Goal: Information Seeking & Learning: Check status

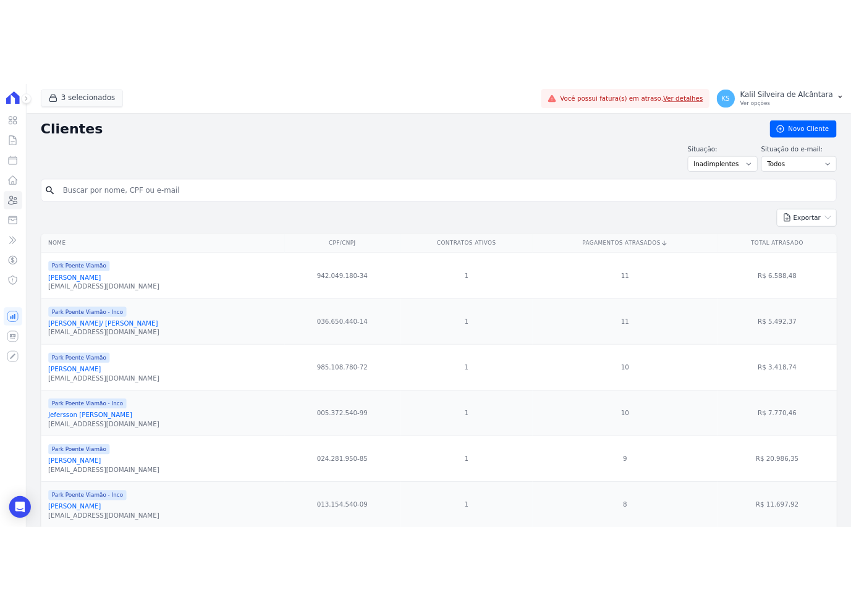
scroll to position [1010, 0]
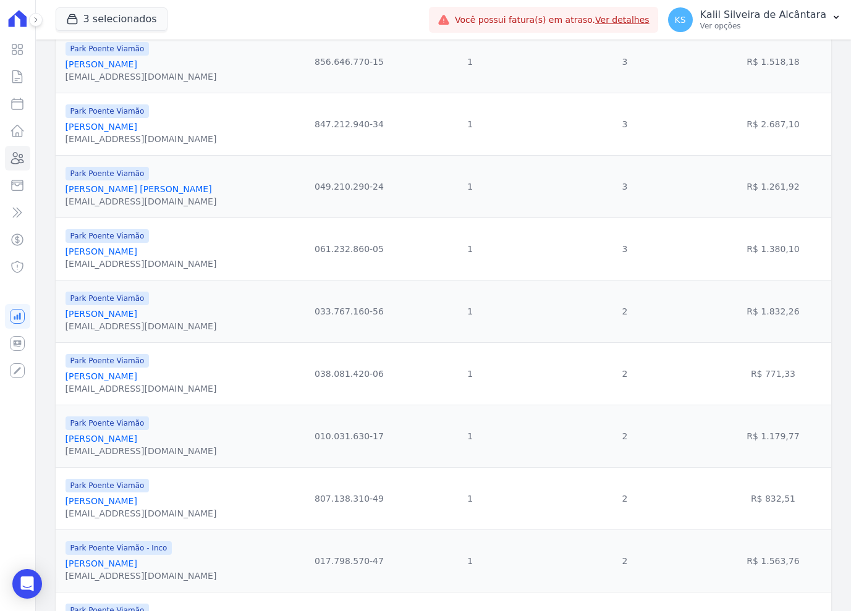
click at [793, 259] on td "R$ 1.380,10" at bounding box center [773, 248] width 116 height 62
drag, startPoint x: 791, startPoint y: 261, endPoint x: 763, endPoint y: 263, distance: 27.9
click at [763, 263] on td "R$ 1.380,10" at bounding box center [773, 248] width 116 height 62
copy td "1.380,10"
drag, startPoint x: 183, startPoint y: 326, endPoint x: 66, endPoint y: 326, distance: 117.4
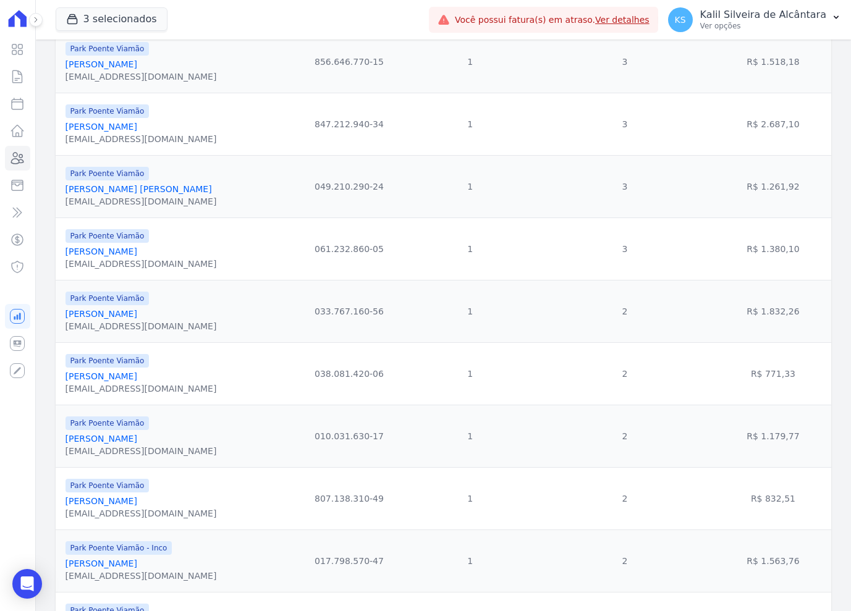
click at [66, 326] on div "Park Poente Viamão [PERSON_NAME] [EMAIL_ADDRESS][DOMAIN_NAME]" at bounding box center [176, 311] width 222 height 42
copy link "[PERSON_NAME]"
click at [794, 323] on td "R$ 1.832,26" at bounding box center [773, 311] width 116 height 62
click at [792, 325] on td "R$ 1.832,26" at bounding box center [773, 311] width 116 height 62
drag, startPoint x: 792, startPoint y: 325, endPoint x: 763, endPoint y: 327, distance: 29.1
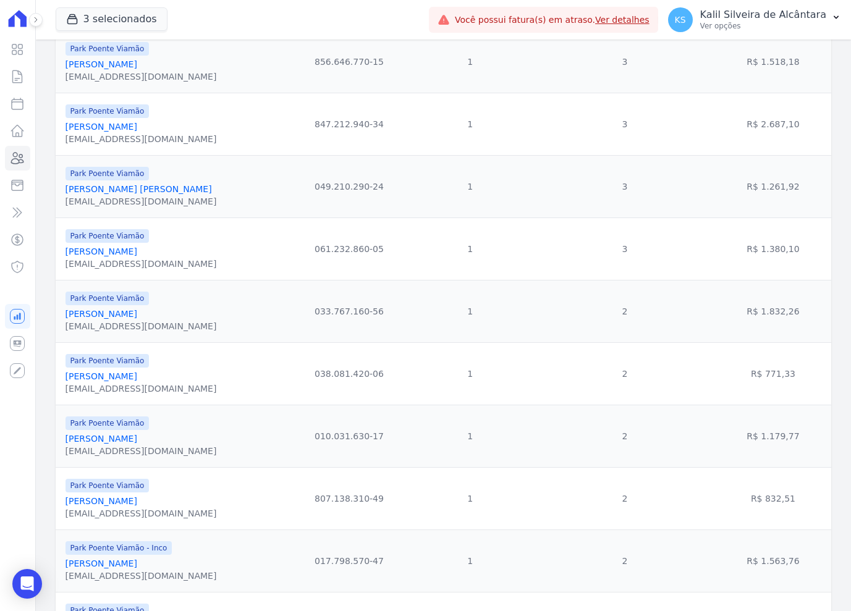
click at [763, 327] on td "R$ 1.832,26" at bounding box center [773, 311] width 116 height 62
copy td "1.832,26"
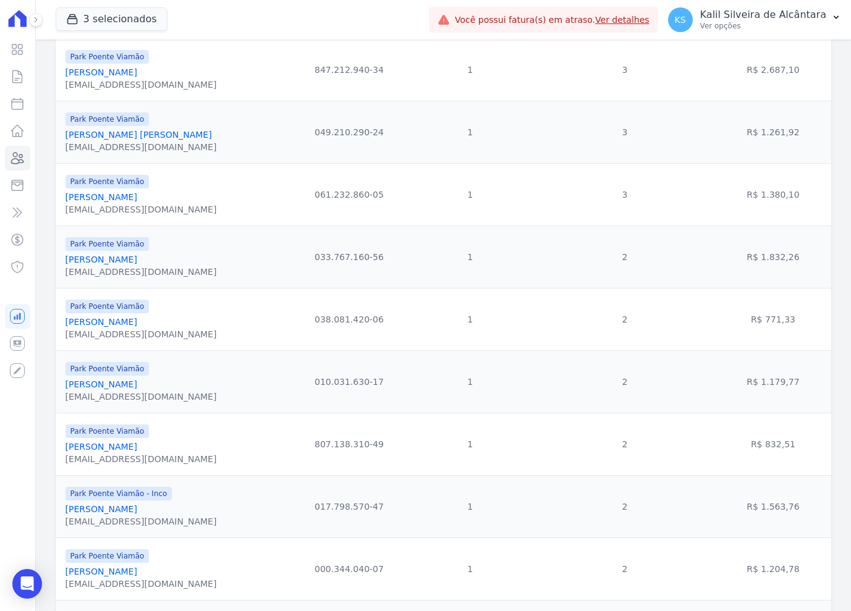
scroll to position [1072, 0]
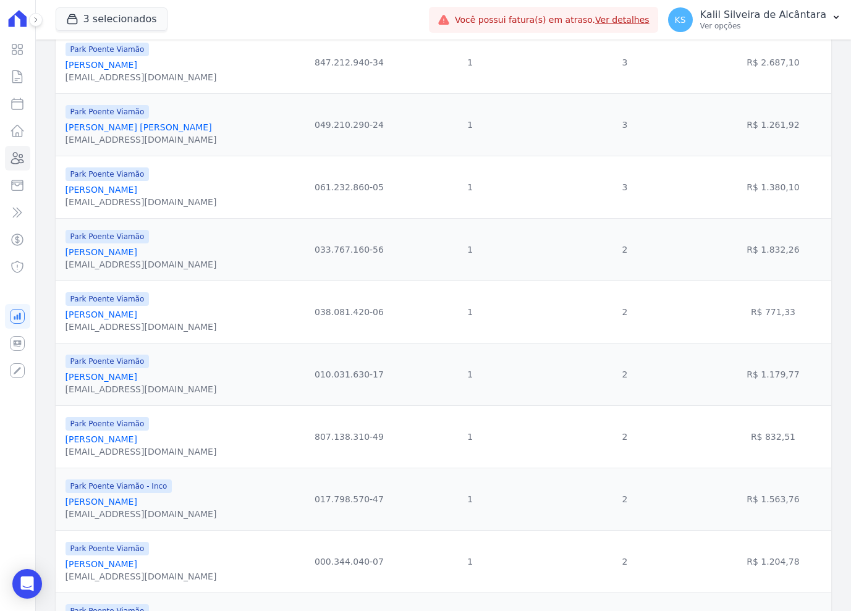
drag, startPoint x: 179, startPoint y: 326, endPoint x: 64, endPoint y: 329, distance: 114.9
click at [64, 329] on td "Park Poente Viamão [PERSON_NAME] [EMAIL_ADDRESS][DOMAIN_NAME]" at bounding box center [174, 311] width 237 height 62
copy link "[PERSON_NAME]"
drag, startPoint x: 797, startPoint y: 327, endPoint x: 765, endPoint y: 332, distance: 32.5
click at [765, 332] on td "R$ 771,33" at bounding box center [773, 311] width 116 height 62
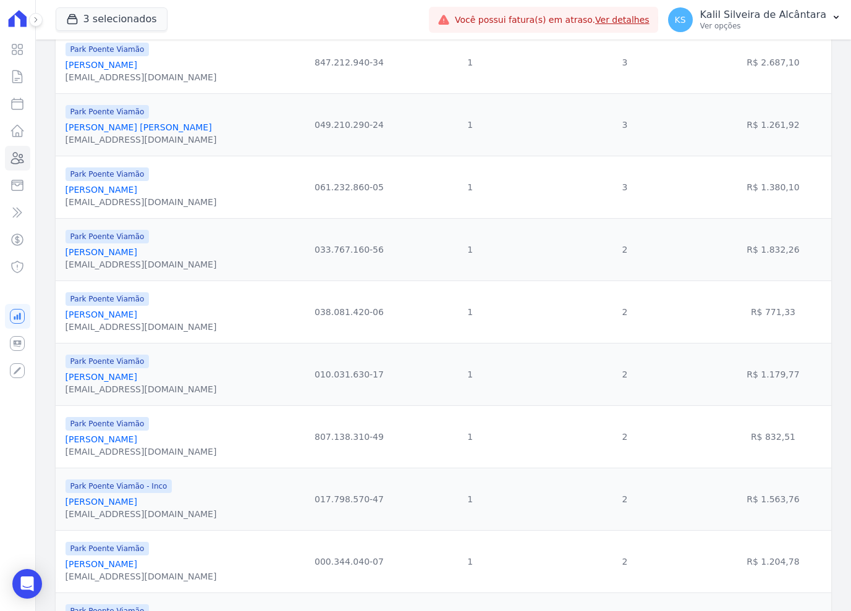
copy td "771,33"
drag, startPoint x: 183, startPoint y: 390, endPoint x: 65, endPoint y: 390, distance: 118.6
click at [65, 390] on div "Park Poente Viamão [PERSON_NAME] [EMAIL_ADDRESS][DOMAIN_NAME]" at bounding box center [176, 374] width 222 height 42
copy link "[PERSON_NAME]"
drag, startPoint x: 774, startPoint y: 390, endPoint x: 788, endPoint y: 391, distance: 14.2
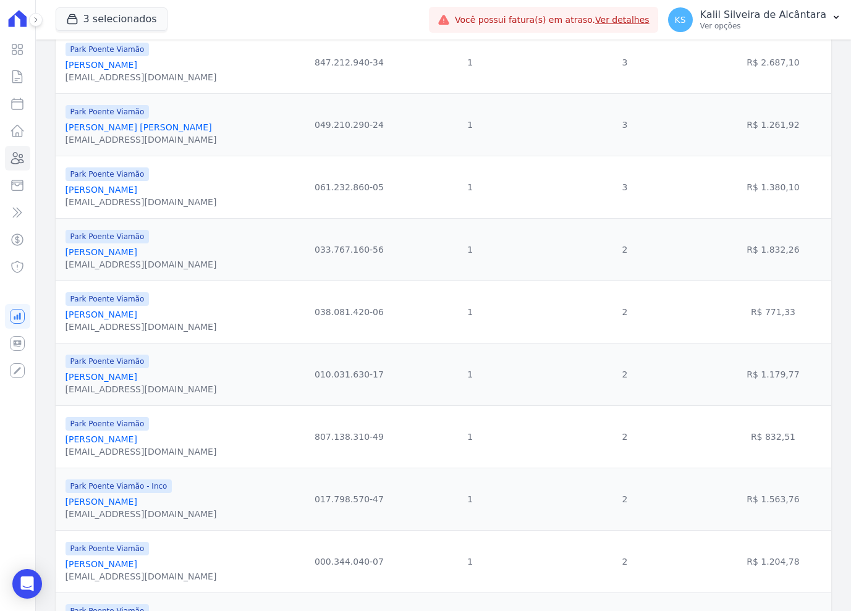
click at [775, 390] on td "R$ 1.179,77" at bounding box center [773, 374] width 116 height 62
drag, startPoint x: 807, startPoint y: 390, endPoint x: 763, endPoint y: 392, distance: 44.5
click at [763, 392] on td "R$ 1.179,77" at bounding box center [773, 374] width 116 height 62
copy td "1.179,77"
click at [180, 385] on div "Park Poente Viamão [PERSON_NAME] [EMAIL_ADDRESS][DOMAIN_NAME]" at bounding box center [176, 374] width 222 height 42
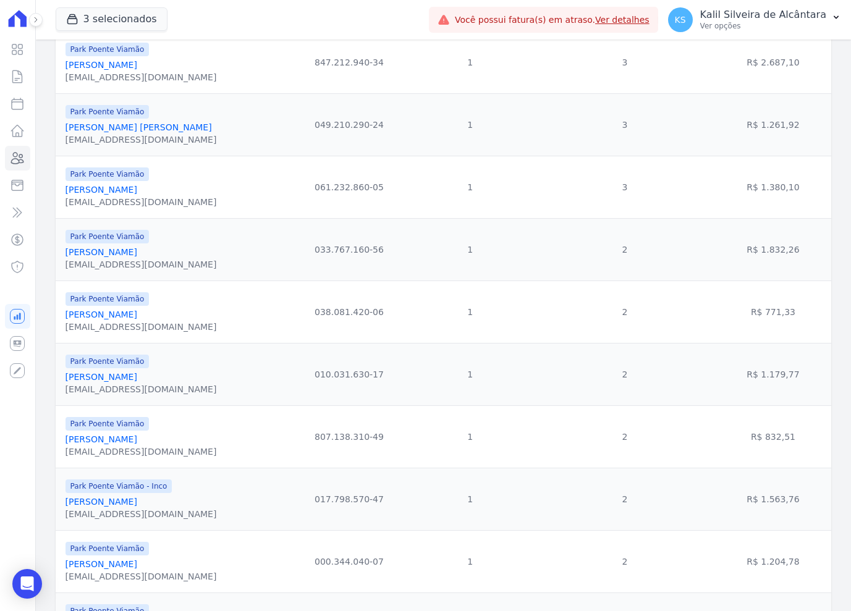
drag, startPoint x: 154, startPoint y: 454, endPoint x: 64, endPoint y: 454, distance: 90.8
click at [64, 454] on td "Park Poente Viamão [PERSON_NAME] [EMAIL_ADDRESS][DOMAIN_NAME]" at bounding box center [174, 436] width 237 height 62
copy link "[PERSON_NAME]"
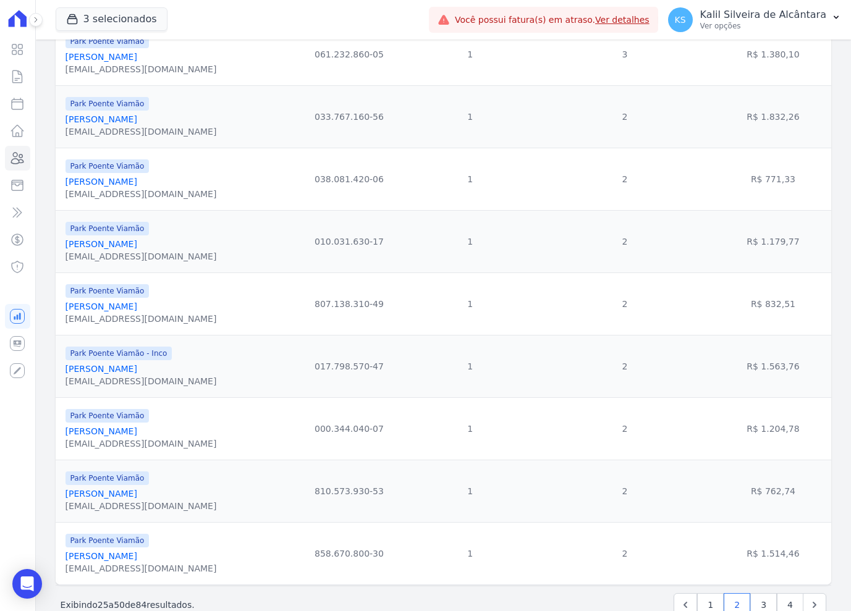
scroll to position [1248, 0]
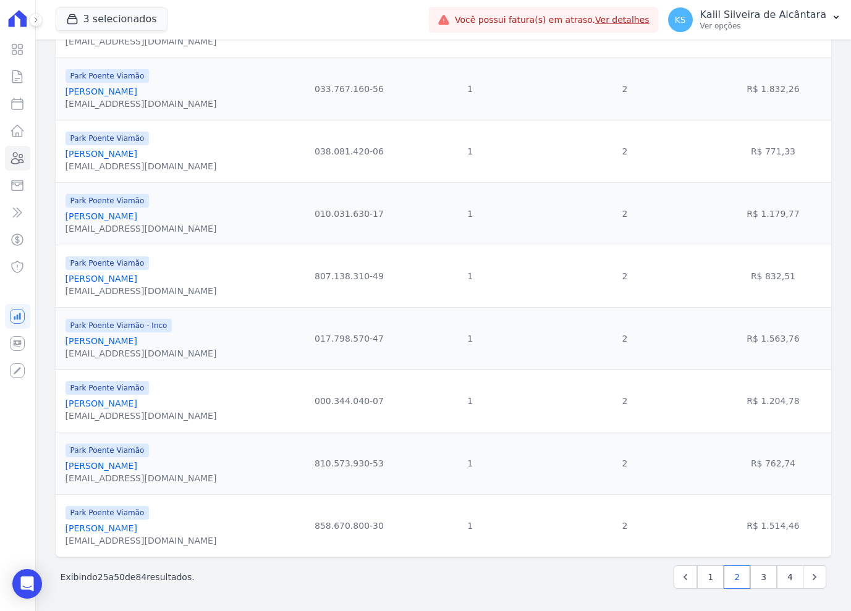
drag, startPoint x: 798, startPoint y: 273, endPoint x: 765, endPoint y: 277, distance: 33.6
click at [765, 277] on td "R$ 832,51" at bounding box center [773, 276] width 116 height 62
copy td "832,51"
drag, startPoint x: 162, startPoint y: 340, endPoint x: 67, endPoint y: 341, distance: 95.1
click at [67, 341] on div "Park Poente Viamão - Inco [PERSON_NAME] [EMAIL_ADDRESS][DOMAIN_NAME]" at bounding box center [176, 338] width 222 height 42
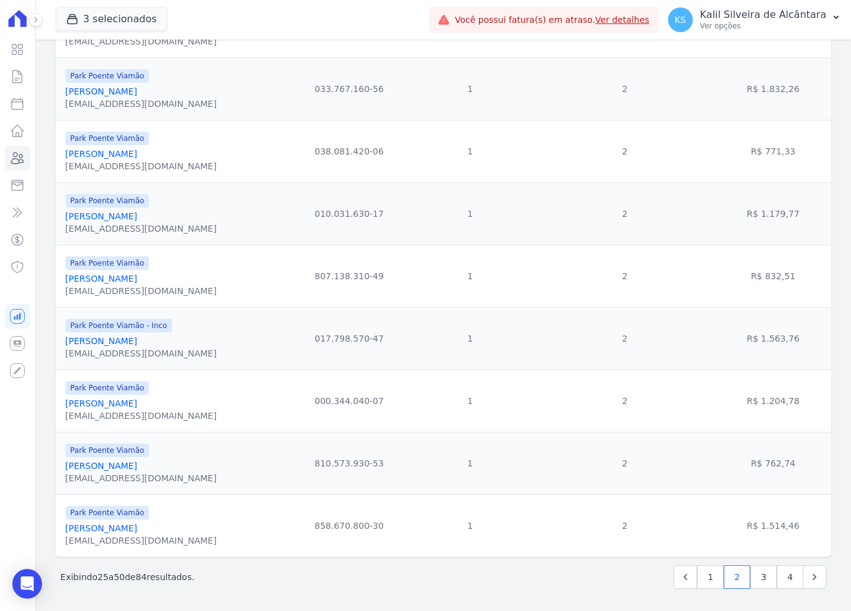
copy link "[PERSON_NAME]"
click at [794, 337] on td "R$ 1.563,76" at bounding box center [773, 338] width 116 height 62
drag, startPoint x: 785, startPoint y: 337, endPoint x: 761, endPoint y: 338, distance: 24.1
click at [761, 338] on td "R$ 1.563,76" at bounding box center [773, 338] width 116 height 62
drag, startPoint x: 193, startPoint y: 387, endPoint x: 186, endPoint y: 393, distance: 10.1
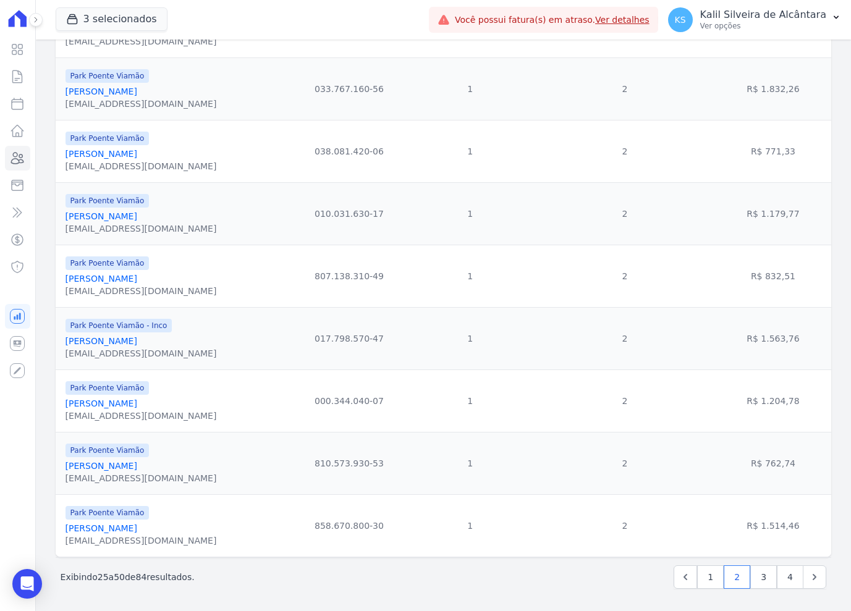
click at [193, 387] on div "Park Poente Viamão Kellen Regina Dos Santos [EMAIL_ADDRESS][DOMAIN_NAME]" at bounding box center [176, 401] width 222 height 42
drag, startPoint x: 174, startPoint y: 400, endPoint x: 64, endPoint y: 404, distance: 110.0
click at [64, 404] on td "Park Poente Viamão Kellen Regina Dos Santos [EMAIL_ADDRESS][DOMAIN_NAME]" at bounding box center [174, 400] width 237 height 62
drag, startPoint x: 799, startPoint y: 406, endPoint x: 762, endPoint y: 403, distance: 37.8
click at [762, 403] on td "R$ 1.204,78" at bounding box center [773, 400] width 116 height 62
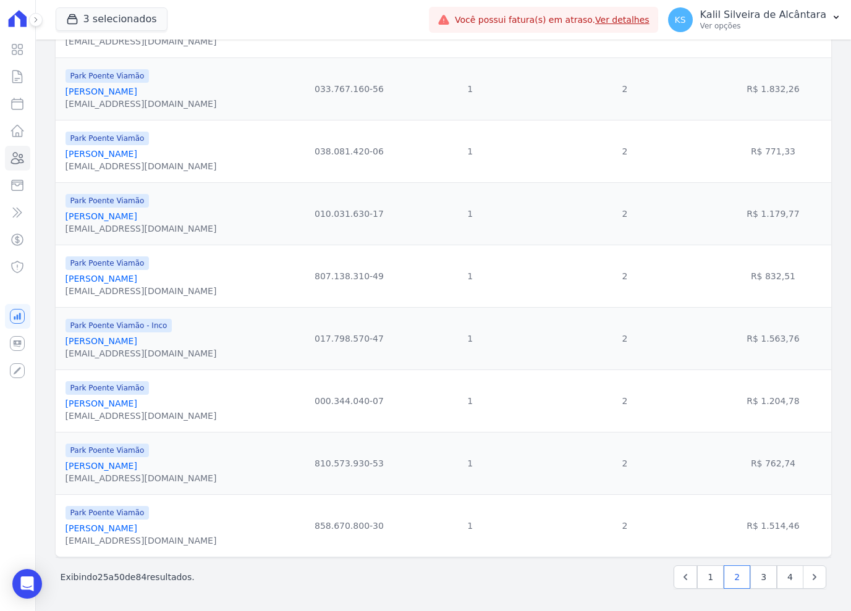
drag, startPoint x: 188, startPoint y: 464, endPoint x: 64, endPoint y: 462, distance: 124.2
click at [64, 462] on td "Park Poente Viamão [PERSON_NAME] [EMAIL_ADDRESS][DOMAIN_NAME]" at bounding box center [174, 463] width 237 height 62
click at [810, 452] on td "R$ 762,74" at bounding box center [773, 463] width 116 height 62
drag, startPoint x: 797, startPoint y: 463, endPoint x: 765, endPoint y: 466, distance: 32.9
click at [765, 466] on td "R$ 762,74" at bounding box center [773, 463] width 116 height 62
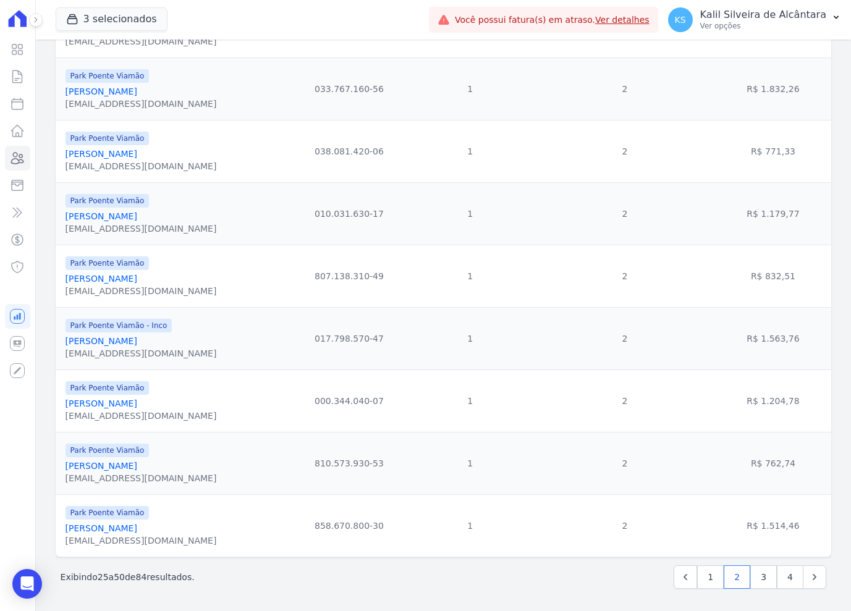
drag, startPoint x: 166, startPoint y: 527, endPoint x: 64, endPoint y: 530, distance: 101.9
click at [64, 530] on td "Park Poente Viamão [PERSON_NAME] [EMAIL_ADDRESS][DOMAIN_NAME]" at bounding box center [174, 525] width 237 height 62
drag, startPoint x: 787, startPoint y: 472, endPoint x: 809, endPoint y: 518, distance: 51.1
click at [788, 472] on td "R$ 762,74" at bounding box center [773, 463] width 116 height 62
drag, startPoint x: 802, startPoint y: 531, endPoint x: 762, endPoint y: 531, distance: 40.1
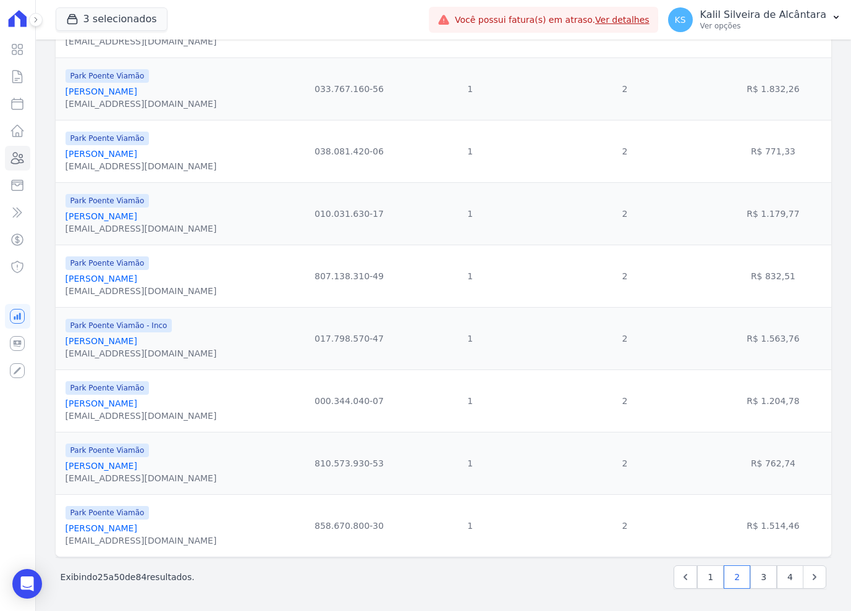
click at [762, 531] on td "R$ 1.514,46" at bounding box center [773, 525] width 116 height 62
drag, startPoint x: 242, startPoint y: 418, endPoint x: 228, endPoint y: 455, distance: 39.5
click at [242, 418] on div "Park Poente Viamão Kellen Regina Dos Santos [EMAIL_ADDRESS][DOMAIN_NAME]" at bounding box center [176, 401] width 222 height 42
click at [705, 579] on link "1" at bounding box center [710, 576] width 27 height 23
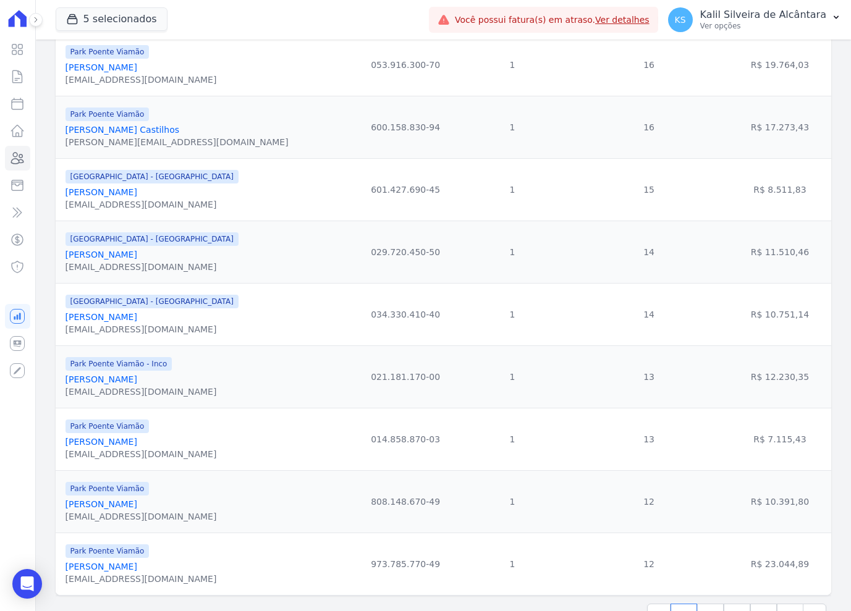
scroll to position [1248, 0]
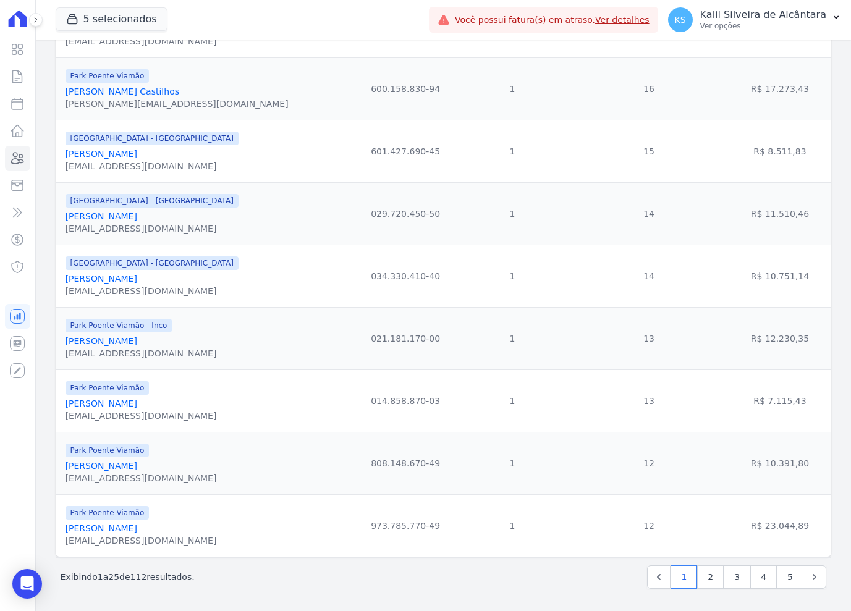
drag, startPoint x: 188, startPoint y: 531, endPoint x: 66, endPoint y: 529, distance: 121.7
click at [66, 530] on div "Park Poente Viamão [PERSON_NAME] [EMAIL_ADDRESS][DOMAIN_NAME]" at bounding box center [207, 526] width 285 height 42
click at [813, 535] on td "R$ 23.044,89" at bounding box center [779, 525] width 103 height 62
drag, startPoint x: 800, startPoint y: 531, endPoint x: 753, endPoint y: 531, distance: 46.9
click at [753, 531] on td "R$ 23.044,89" at bounding box center [779, 525] width 103 height 62
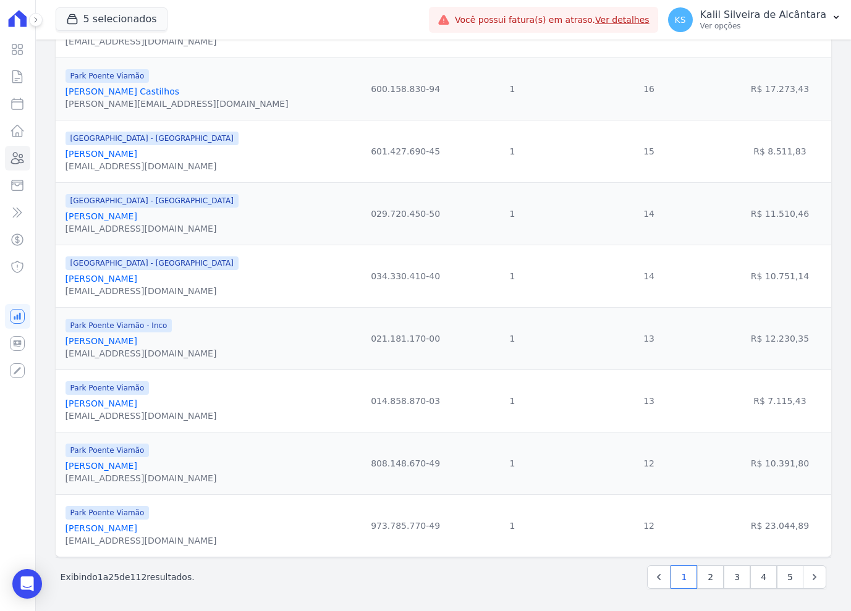
click at [238, 432] on td "Park Poente Viamão [PERSON_NAME] [EMAIL_ADDRESS][DOMAIN_NAME]" at bounding box center [206, 463] width 300 height 62
drag, startPoint x: 191, startPoint y: 469, endPoint x: 63, endPoint y: 468, distance: 128.5
click at [63, 468] on td "Park Poente Viamão [PERSON_NAME] [EMAIL_ADDRESS][DOMAIN_NAME]" at bounding box center [206, 463] width 300 height 62
click at [803, 467] on td "R$ 10.391,80" at bounding box center [779, 463] width 103 height 62
drag, startPoint x: 801, startPoint y: 467, endPoint x: 750, endPoint y: 468, distance: 51.3
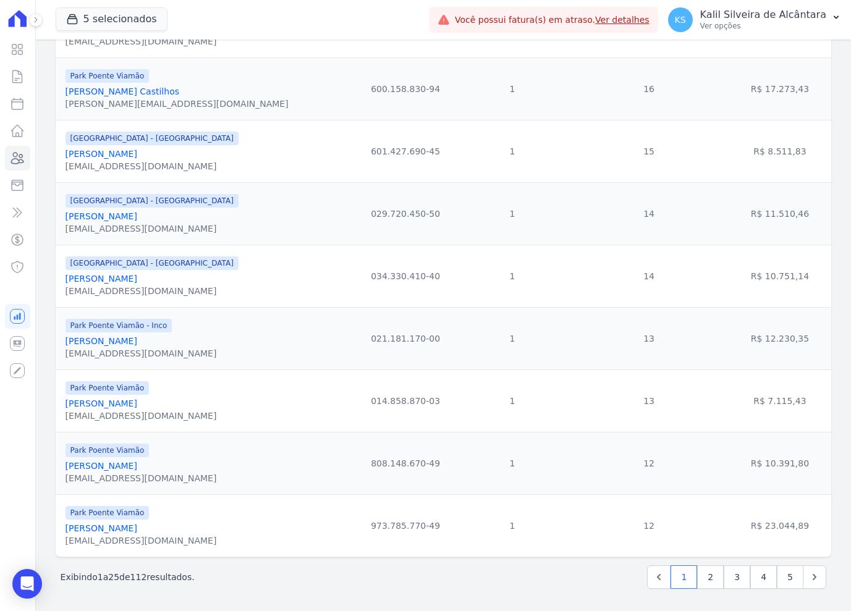
click at [750, 468] on td "R$ 10.391,80" at bounding box center [779, 463] width 103 height 62
drag, startPoint x: 138, startPoint y: 401, endPoint x: 65, endPoint y: 404, distance: 73.6
click at [65, 404] on div "Park Poente Viamão [PERSON_NAME] [EMAIL_ADDRESS][DOMAIN_NAME]" at bounding box center [207, 401] width 285 height 42
drag, startPoint x: 765, startPoint y: 405, endPoint x: 754, endPoint y: 404, distance: 11.2
click at [754, 404] on td "R$ 7.115,43" at bounding box center [779, 400] width 103 height 62
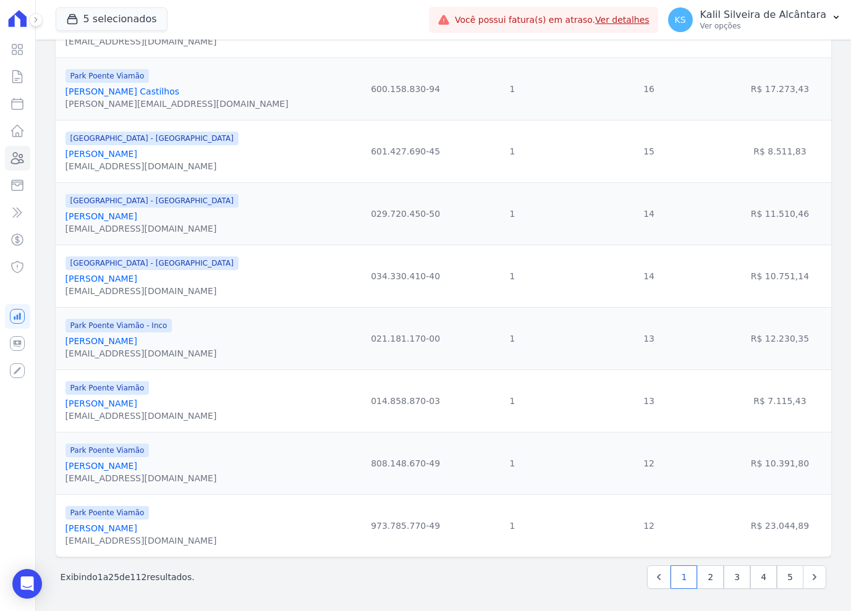
drag, startPoint x: 162, startPoint y: 341, endPoint x: 67, endPoint y: 337, distance: 95.8
click at [67, 337] on div "[PERSON_NAME]" at bounding box center [140, 341] width 151 height 12
drag, startPoint x: 714, startPoint y: 349, endPoint x: 725, endPoint y: 347, distance: 11.4
click at [728, 348] on td "R$ 12.230,35" at bounding box center [779, 338] width 103 height 62
drag, startPoint x: 790, startPoint y: 338, endPoint x: 752, endPoint y: 344, distance: 38.2
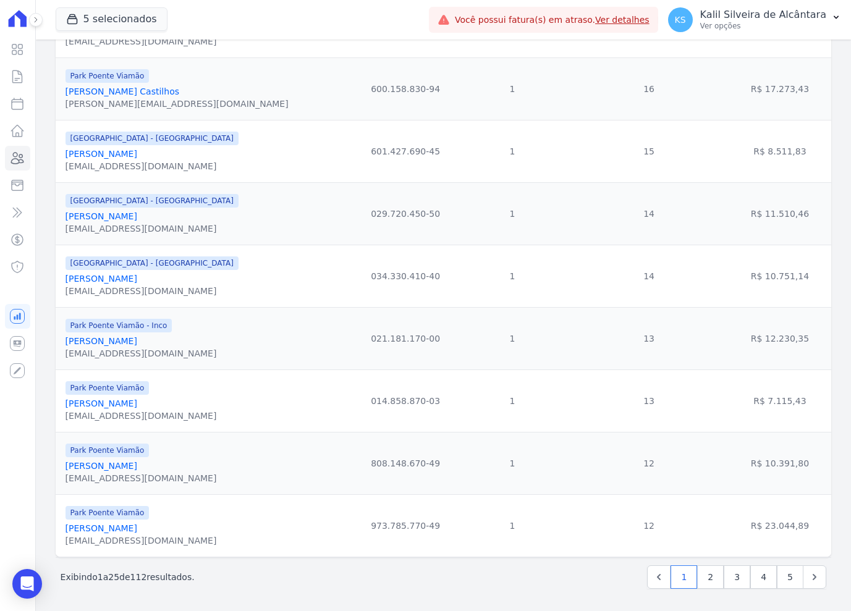
click at [752, 344] on td "R$ 12.230,35" at bounding box center [779, 338] width 103 height 62
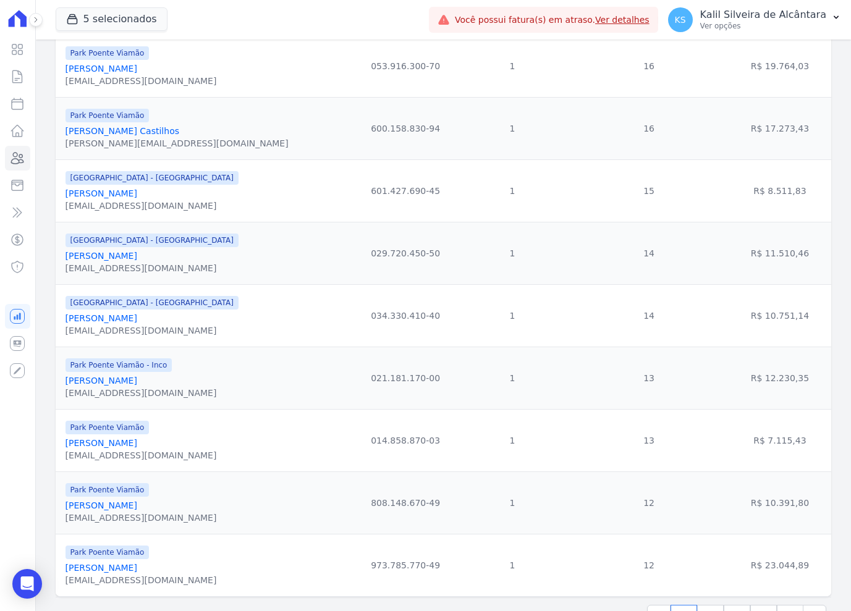
scroll to position [1186, 0]
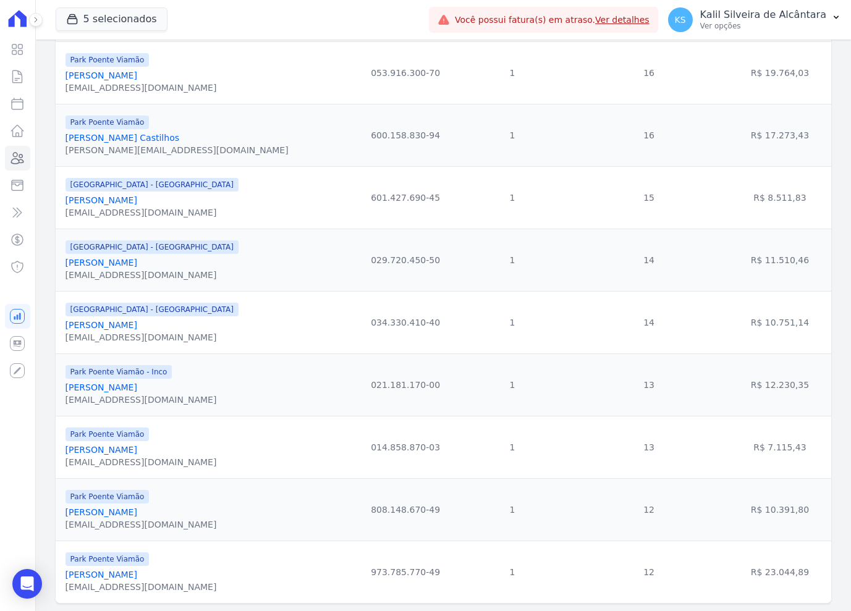
click at [191, 331] on div "[PERSON_NAME]" at bounding box center [151, 325] width 173 height 12
drag, startPoint x: 194, startPoint y: 335, endPoint x: 65, endPoint y: 333, distance: 128.5
click at [65, 331] on div "[PERSON_NAME]" at bounding box center [151, 325] width 173 height 12
click at [808, 325] on td "R$ 10.751,14" at bounding box center [779, 322] width 103 height 62
drag, startPoint x: 795, startPoint y: 335, endPoint x: 750, endPoint y: 337, distance: 44.5
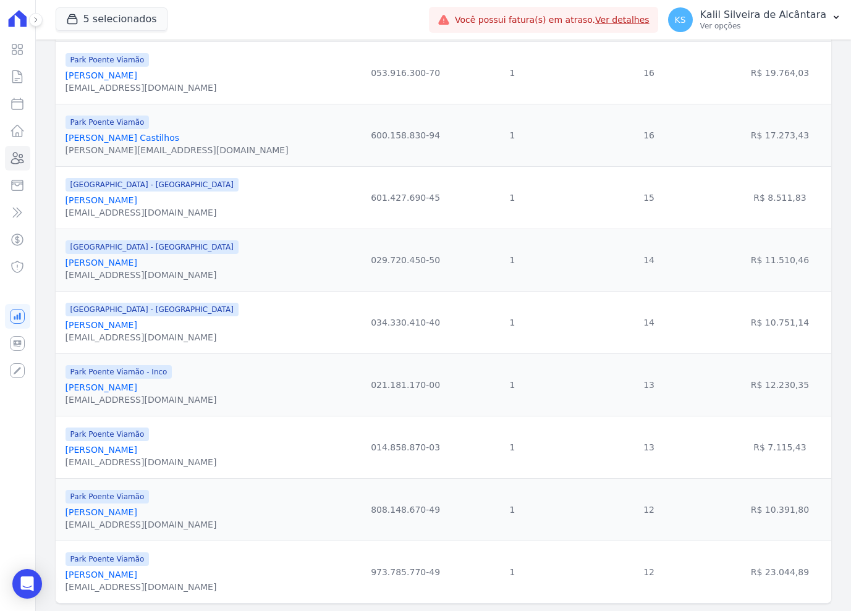
click at [750, 337] on td "R$ 10.751,14" at bounding box center [779, 322] width 103 height 62
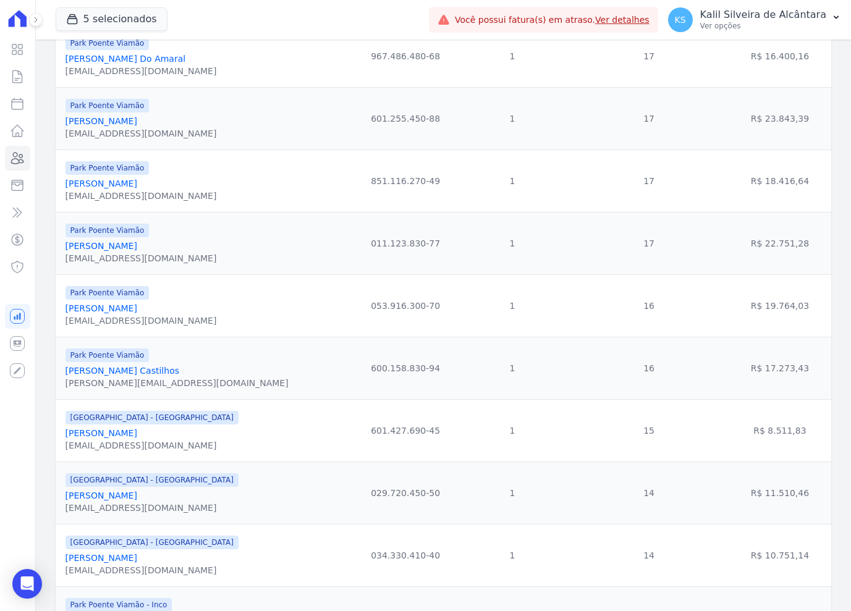
scroll to position [1001, 0]
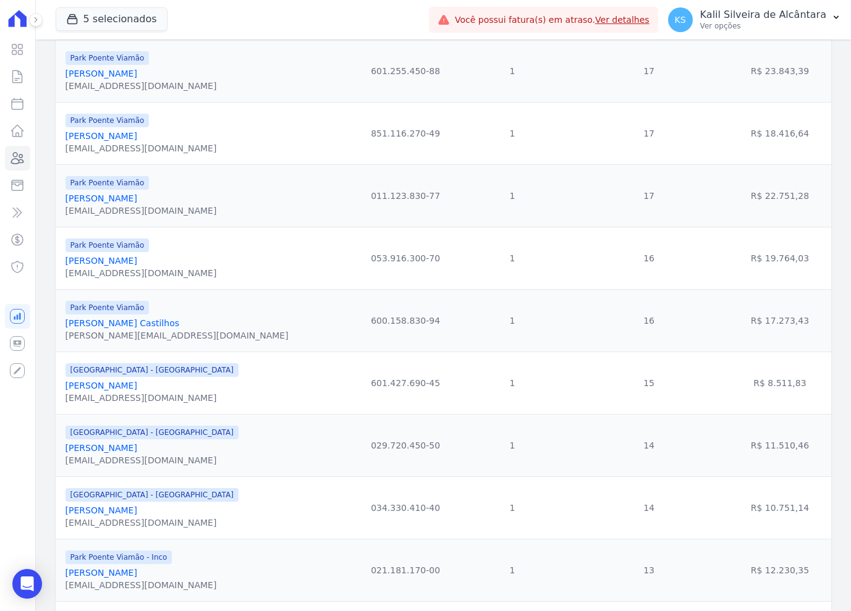
drag, startPoint x: 168, startPoint y: 462, endPoint x: 65, endPoint y: 461, distance: 103.2
click at [65, 461] on div "[GEOGRAPHIC_DATA] - [GEOGRAPHIC_DATA] [PERSON_NAME] [EMAIL_ADDRESS][DOMAIN_NAME]" at bounding box center [207, 445] width 285 height 42
drag, startPoint x: 807, startPoint y: 461, endPoint x: 750, endPoint y: 463, distance: 56.2
click at [750, 464] on td "R$ 11.510,46" at bounding box center [779, 445] width 103 height 62
drag, startPoint x: 194, startPoint y: 464, endPoint x: 65, endPoint y: 461, distance: 129.1
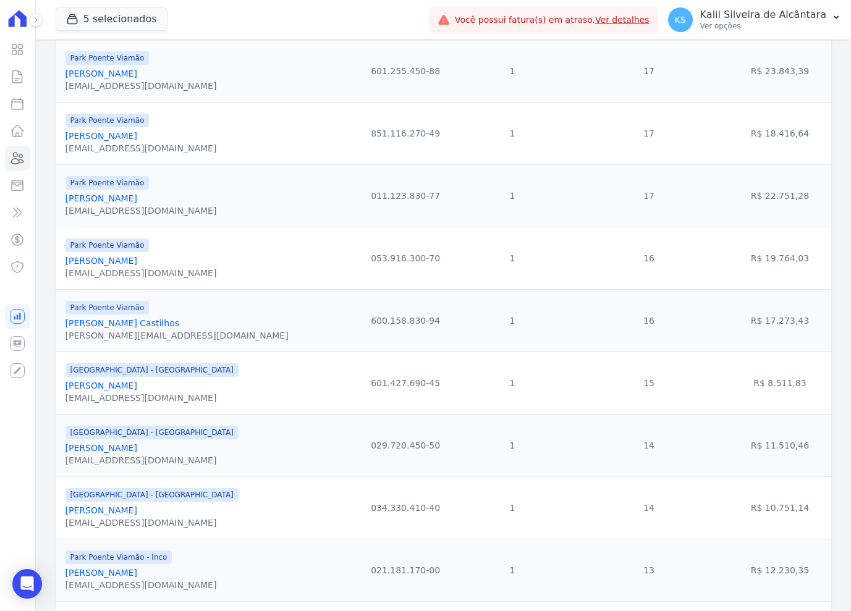
click at [65, 461] on div "[GEOGRAPHIC_DATA] - [GEOGRAPHIC_DATA] [PERSON_NAME] [EMAIL_ADDRESS][DOMAIN_NAME]" at bounding box center [207, 445] width 285 height 42
drag, startPoint x: 217, startPoint y: 397, endPoint x: 67, endPoint y: 398, distance: 150.1
click at [67, 398] on div "[GEOGRAPHIC_DATA] - [GEOGRAPHIC_DATA] [PERSON_NAME] [EMAIL_ADDRESS][DOMAIN_NAME]" at bounding box center [207, 383] width 285 height 42
drag, startPoint x: 794, startPoint y: 395, endPoint x: 750, endPoint y: 400, distance: 44.1
click at [750, 400] on td "R$ 8.511,83" at bounding box center [779, 382] width 103 height 62
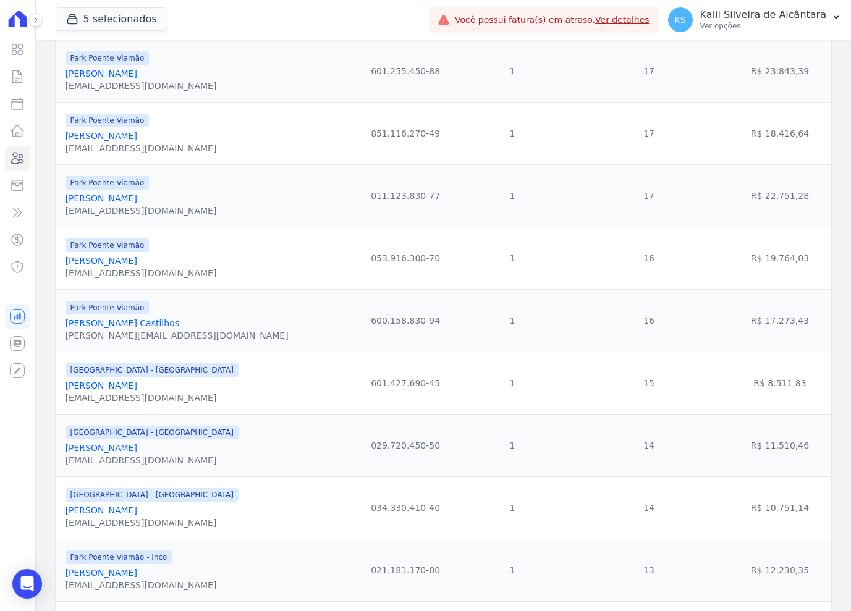
drag, startPoint x: 239, startPoint y: 397, endPoint x: 229, endPoint y: 397, distance: 10.5
click at [238, 397] on div "[GEOGRAPHIC_DATA] - [GEOGRAPHIC_DATA] [PERSON_NAME] [EMAIL_ADDRESS][DOMAIN_NAME]" at bounding box center [207, 383] width 285 height 42
drag, startPoint x: 216, startPoint y: 398, endPoint x: 64, endPoint y: 395, distance: 152.0
click at [64, 395] on td "[GEOGRAPHIC_DATA] - [GEOGRAPHIC_DATA] [PERSON_NAME] [EMAIL_ADDRESS][DOMAIN_NAME]" at bounding box center [206, 382] width 300 height 62
drag, startPoint x: 214, startPoint y: 255, endPoint x: 235, endPoint y: 308, distance: 56.8
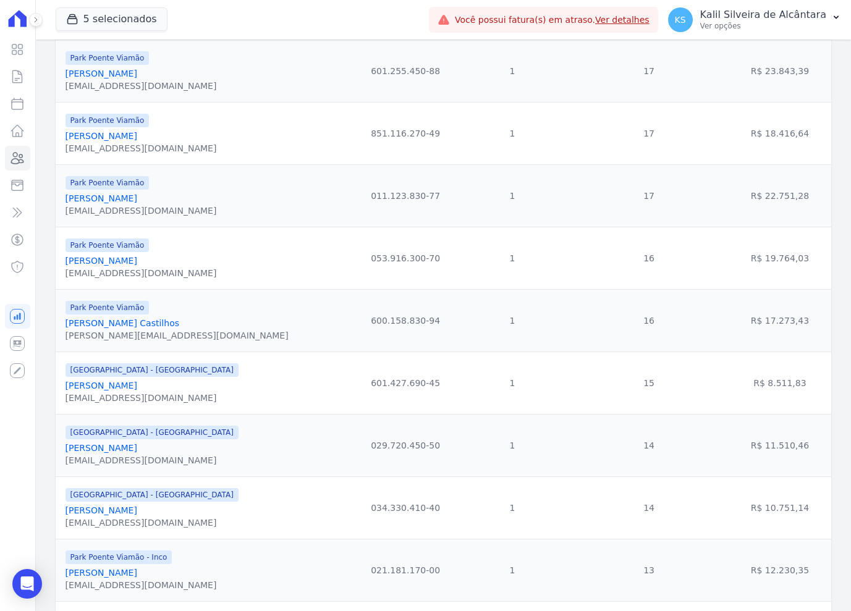
click at [214, 255] on div "Park Poente Viamão [PERSON_NAME] [EMAIL_ADDRESS][DOMAIN_NAME]" at bounding box center [207, 258] width 285 height 42
drag, startPoint x: 222, startPoint y: 389, endPoint x: 199, endPoint y: 397, distance: 24.4
click at [200, 398] on div "[GEOGRAPHIC_DATA] - [GEOGRAPHIC_DATA] [PERSON_NAME] [EMAIL_ADDRESS][DOMAIN_NAME]" at bounding box center [207, 383] width 285 height 42
drag, startPoint x: 200, startPoint y: 317, endPoint x: 199, endPoint y: 337, distance: 19.8
click at [201, 319] on div "Park Poente Viamão [PERSON_NAME] Castilhos [PERSON_NAME][EMAIL_ADDRESS][DOMAIN_…" at bounding box center [207, 321] width 285 height 42
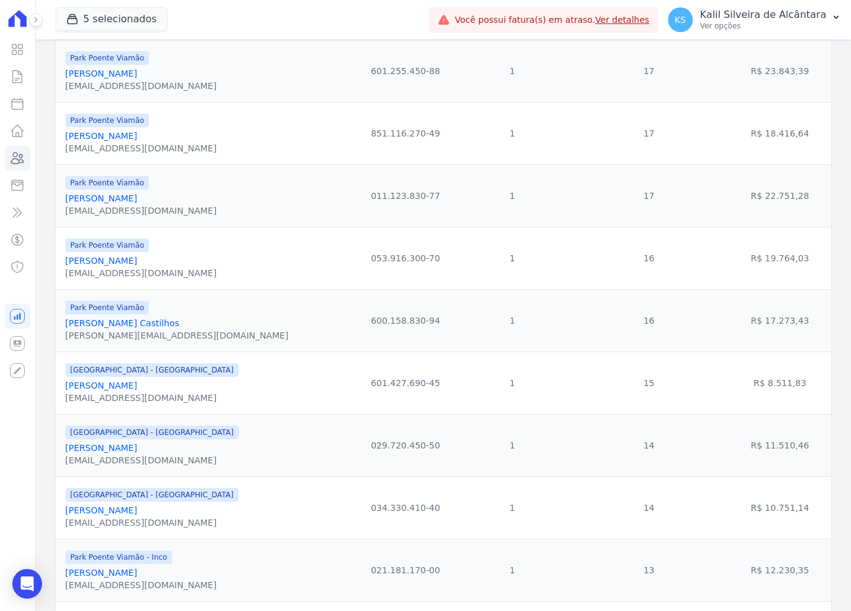
drag, startPoint x: 140, startPoint y: 336, endPoint x: 66, endPoint y: 339, distance: 74.2
click at [66, 329] on div "[PERSON_NAME] Castilhos" at bounding box center [176, 323] width 223 height 12
drag, startPoint x: 792, startPoint y: 333, endPoint x: 752, endPoint y: 332, distance: 40.2
click at [752, 332] on td "R$ 17.273,43" at bounding box center [779, 320] width 103 height 62
click at [213, 334] on div "Park Poente Viamão [PERSON_NAME] Castilhos [PERSON_NAME][EMAIL_ADDRESS][DOMAIN_…" at bounding box center [207, 321] width 285 height 42
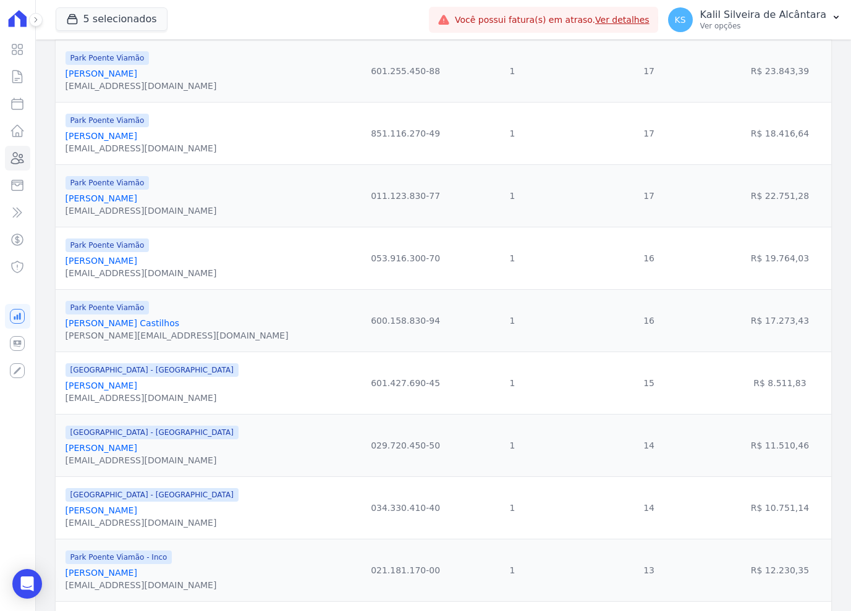
drag, startPoint x: 193, startPoint y: 277, endPoint x: 60, endPoint y: 274, distance: 133.4
click at [60, 274] on td "Park Poente Viamão [PERSON_NAME] [EMAIL_ADDRESS][DOMAIN_NAME]" at bounding box center [206, 258] width 300 height 62
drag, startPoint x: 805, startPoint y: 264, endPoint x: 752, endPoint y: 272, distance: 53.0
click at [752, 272] on td "R$ 19.764,03" at bounding box center [779, 258] width 103 height 62
drag, startPoint x: 68, startPoint y: 272, endPoint x: 317, endPoint y: 288, distance: 249.4
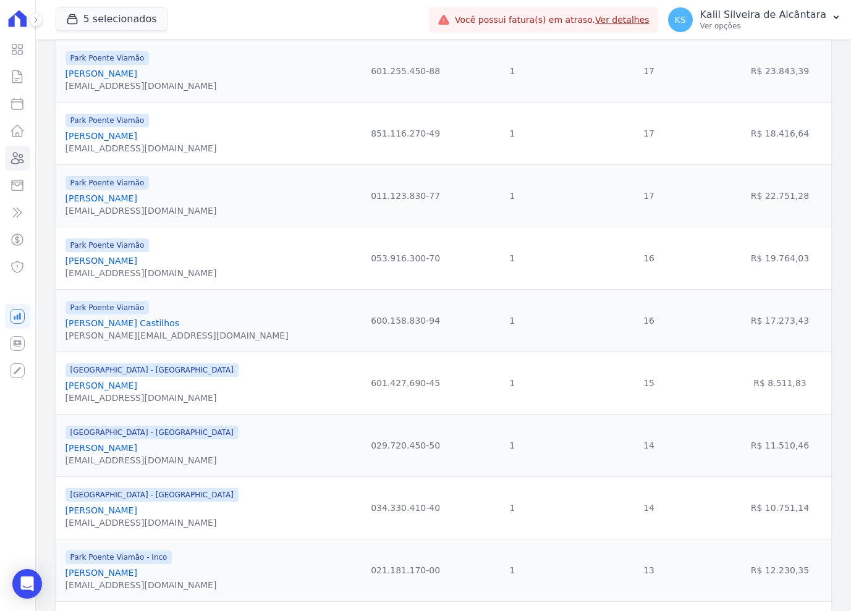
drag, startPoint x: 317, startPoint y: 288, endPoint x: 205, endPoint y: 280, distance: 112.1
click at [196, 279] on div "Park Poente Viamão [PERSON_NAME] [EMAIL_ADDRESS][DOMAIN_NAME]" at bounding box center [207, 258] width 285 height 42
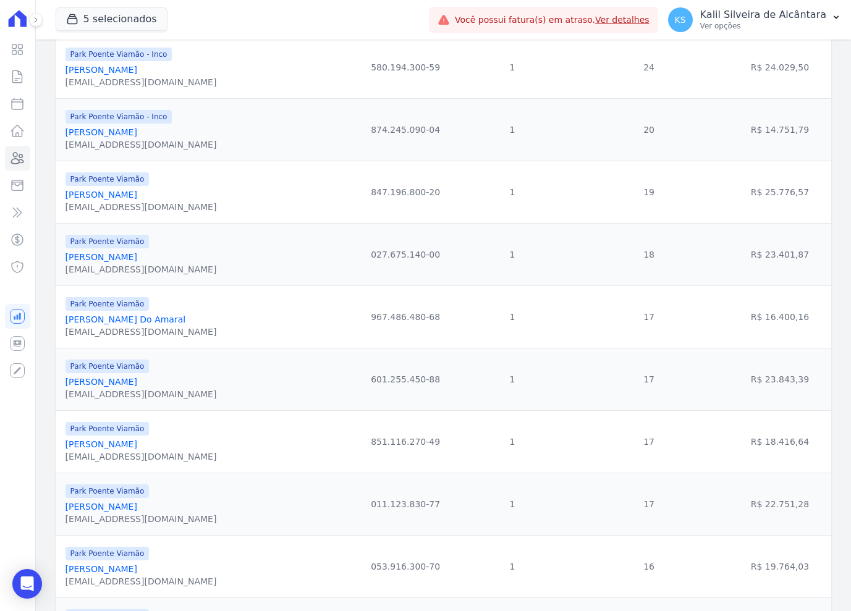
scroll to position [692, 0]
drag, startPoint x: 184, startPoint y: 519, endPoint x: 67, endPoint y: 513, distance: 116.9
click at [67, 513] on div "Park Poente Viamão [PERSON_NAME] [EMAIL_ADDRESS][DOMAIN_NAME]" at bounding box center [207, 505] width 285 height 42
drag, startPoint x: 778, startPoint y: 512, endPoint x: 752, endPoint y: 513, distance: 25.3
click at [752, 513] on td "R$ 22.751,28" at bounding box center [779, 504] width 103 height 62
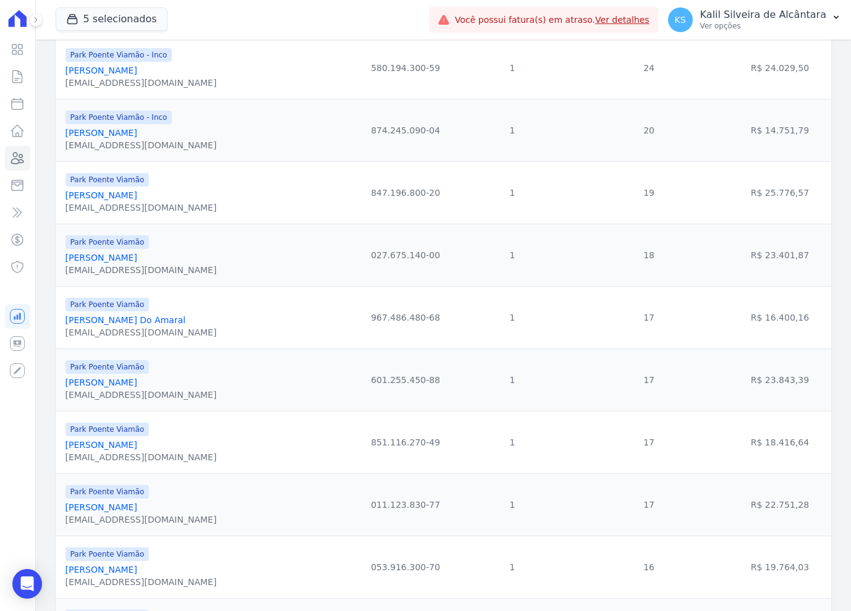
drag, startPoint x: 186, startPoint y: 454, endPoint x: 65, endPoint y: 453, distance: 121.1
click at [65, 451] on div "[PERSON_NAME]" at bounding box center [140, 445] width 151 height 12
drag, startPoint x: 795, startPoint y: 448, endPoint x: 750, endPoint y: 456, distance: 45.7
click at [750, 456] on td "R$ 18.416,64" at bounding box center [779, 442] width 103 height 62
click at [148, 387] on div "[PERSON_NAME]" at bounding box center [140, 382] width 151 height 12
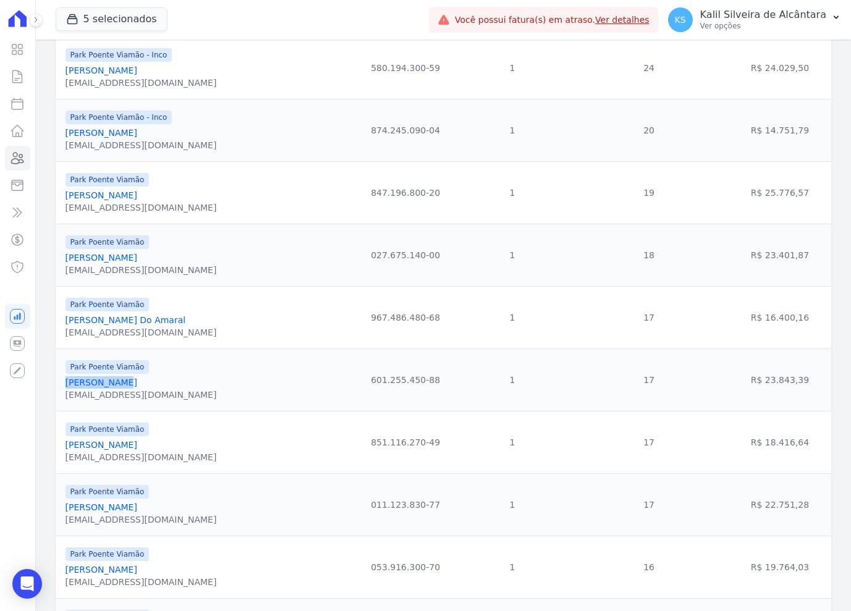
drag, startPoint x: 134, startPoint y: 393, endPoint x: 64, endPoint y: 389, distance: 70.6
click at [64, 389] on td "Park Poente Viamão [PERSON_NAME] [EMAIL_ADDRESS][DOMAIN_NAME]" at bounding box center [206, 379] width 300 height 62
drag, startPoint x: 800, startPoint y: 387, endPoint x: 750, endPoint y: 393, distance: 50.3
click at [751, 393] on td "R$ 23.843,39" at bounding box center [779, 379] width 103 height 62
drag, startPoint x: 213, startPoint y: 321, endPoint x: 67, endPoint y: 328, distance: 146.0
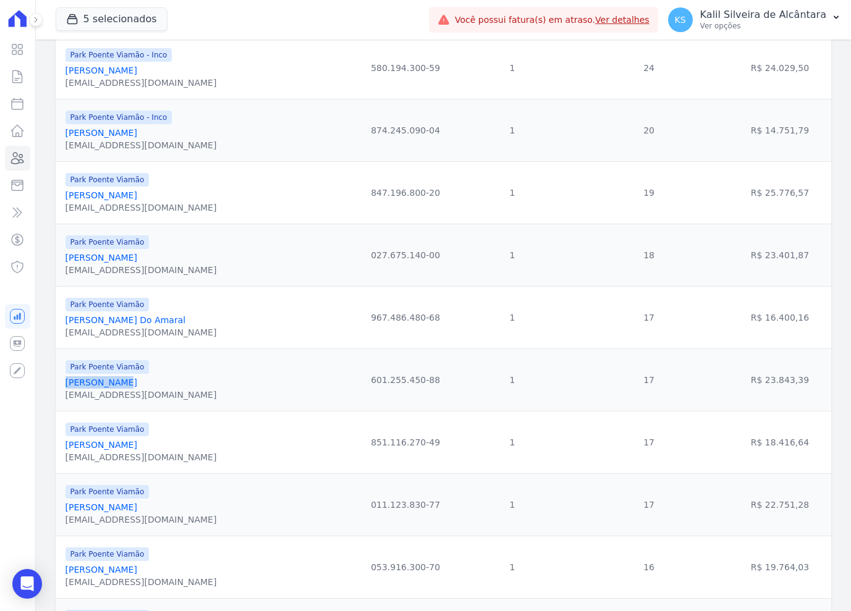
click at [67, 328] on div "Park Poente Viamão [PERSON_NAME] Do Amaral [EMAIL_ADDRESS][DOMAIN_NAME]" at bounding box center [207, 317] width 285 height 42
drag, startPoint x: 796, startPoint y: 328, endPoint x: 751, endPoint y: 329, distance: 44.5
click at [751, 329] on td "R$ 16.400,16" at bounding box center [779, 317] width 103 height 62
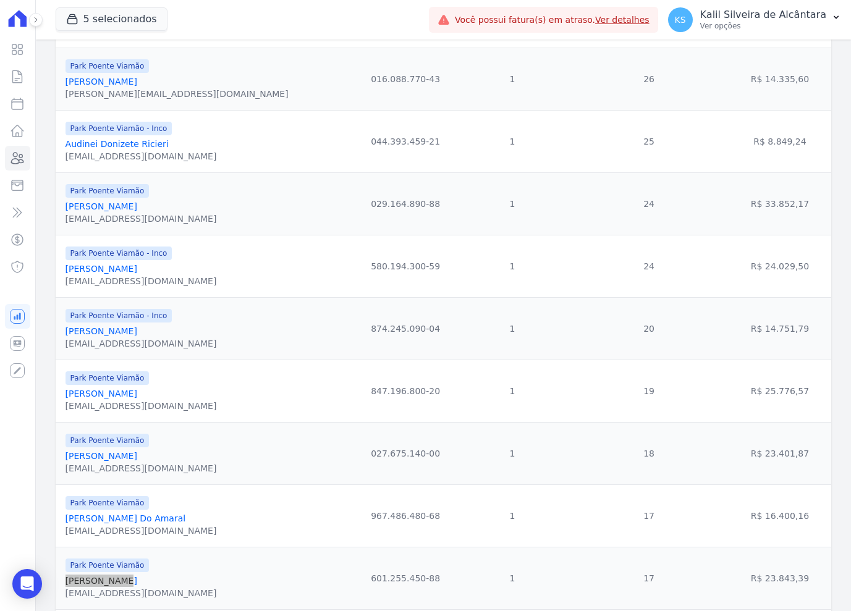
scroll to position [618, 0]
drag, startPoint x: 232, startPoint y: 406, endPoint x: 211, endPoint y: 403, distance: 20.7
click at [211, 403] on div "Park Poente Viamão [PERSON_NAME] Do Amaral [EMAIL_ADDRESS][DOMAIN_NAME]" at bounding box center [207, 392] width 285 height 42
drag, startPoint x: 141, startPoint y: 340, endPoint x: 204, endPoint y: 350, distance: 64.4
click at [204, 350] on div "Park Poente Viamão [PERSON_NAME] [PERSON_NAME][EMAIL_ADDRESS][DOMAIN_NAME]" at bounding box center [207, 329] width 285 height 42
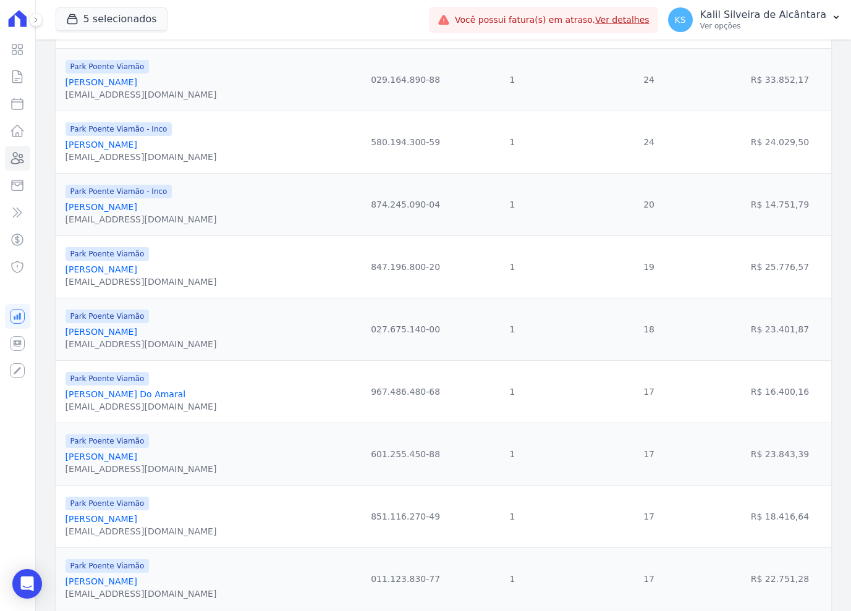
drag, startPoint x: 224, startPoint y: 361, endPoint x: 167, endPoint y: 346, distance: 58.7
click at [224, 360] on td "Park Poente Viamão [PERSON_NAME] [PERSON_NAME][EMAIL_ADDRESS][DOMAIN_NAME]" at bounding box center [206, 329] width 300 height 62
click at [164, 336] on div "[PERSON_NAME]" at bounding box center [140, 332] width 151 height 12
drag, startPoint x: 163, startPoint y: 338, endPoint x: 67, endPoint y: 338, distance: 96.4
click at [67, 338] on div "[PERSON_NAME]" at bounding box center [140, 332] width 151 height 12
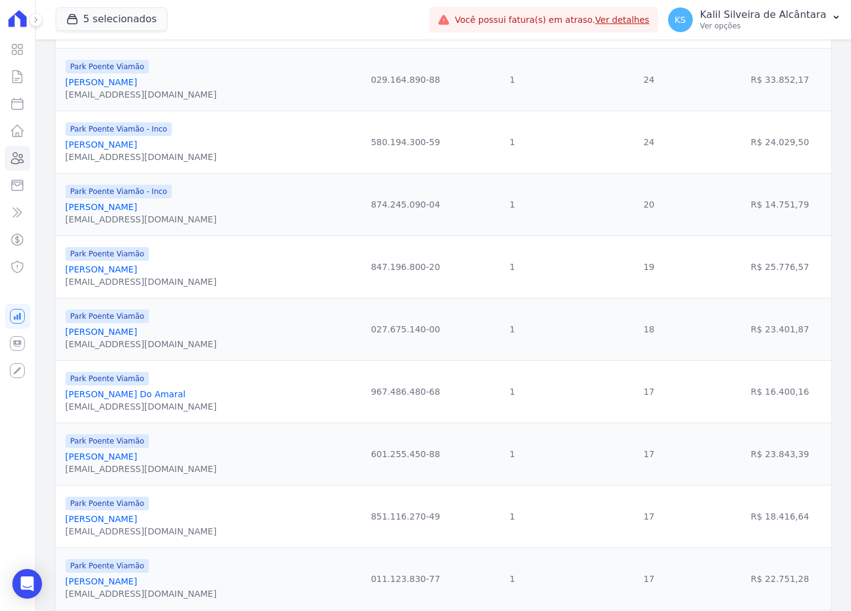
drag, startPoint x: 802, startPoint y: 337, endPoint x: 752, endPoint y: 340, distance: 50.1
click at [752, 340] on td "R$ 23.401,87" at bounding box center [779, 329] width 103 height 62
drag, startPoint x: 180, startPoint y: 340, endPoint x: 65, endPoint y: 342, distance: 115.5
click at [65, 338] on div "[PERSON_NAME]" at bounding box center [140, 332] width 151 height 12
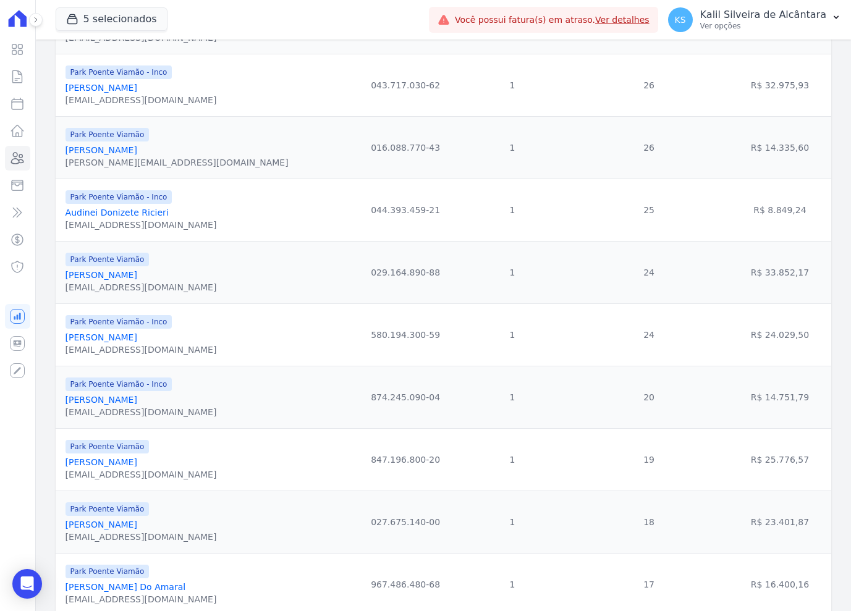
scroll to position [432, 0]
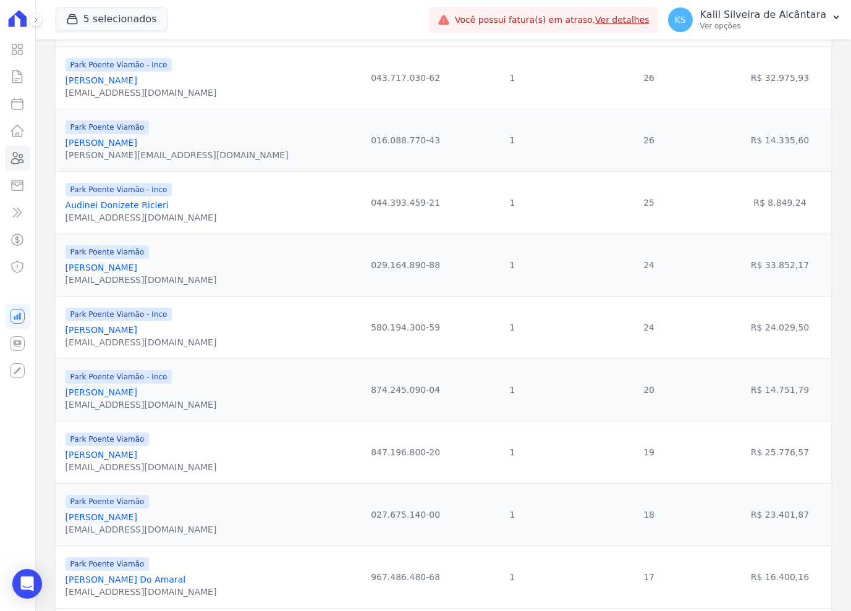
drag, startPoint x: 159, startPoint y: 462, endPoint x: 66, endPoint y: 461, distance: 92.7
click at [66, 461] on div "[PERSON_NAME]" at bounding box center [140, 454] width 151 height 12
drag, startPoint x: 781, startPoint y: 461, endPoint x: 789, endPoint y: 461, distance: 7.4
click at [781, 461] on td "R$ 25.776,57" at bounding box center [779, 452] width 103 height 62
drag, startPoint x: 793, startPoint y: 460, endPoint x: 752, endPoint y: 464, distance: 41.6
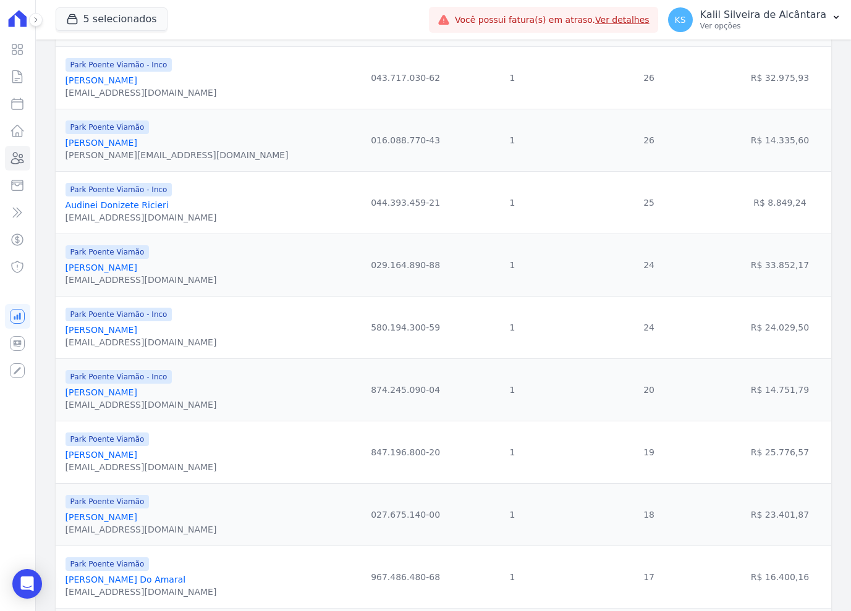
click at [752, 464] on td "R$ 25.776,57" at bounding box center [779, 452] width 103 height 62
drag, startPoint x: 145, startPoint y: 400, endPoint x: 64, endPoint y: 400, distance: 80.9
click at [64, 400] on td "Park Poente Viamão - Inco [PERSON_NAME] [EMAIL_ADDRESS][DOMAIN_NAME]" at bounding box center [206, 389] width 300 height 62
drag, startPoint x: 795, startPoint y: 393, endPoint x: 752, endPoint y: 397, distance: 42.8
click at [752, 397] on td "R$ 14.751,79" at bounding box center [779, 389] width 103 height 62
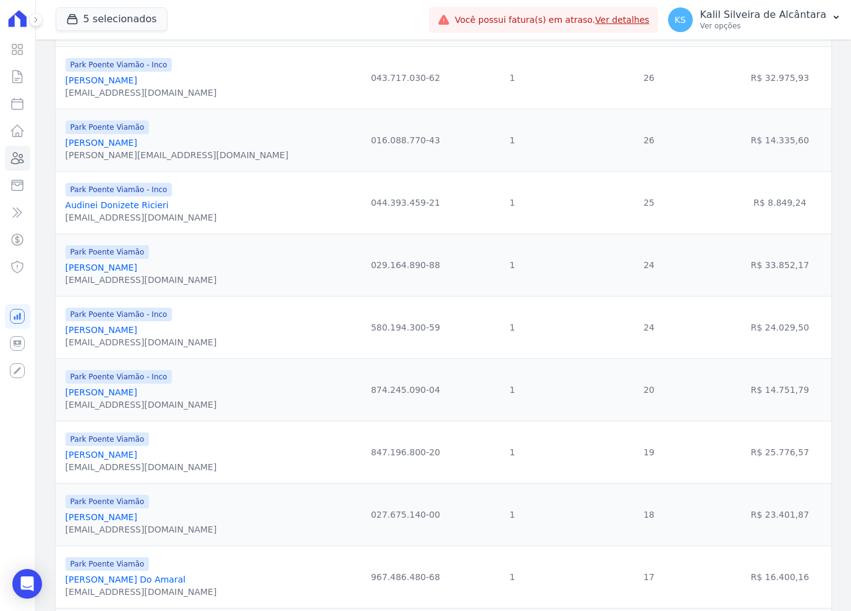
drag, startPoint x: 206, startPoint y: 329, endPoint x: 64, endPoint y: 337, distance: 141.6
click at [64, 337] on td "Park Poente Viamão - Inco [PERSON_NAME] [EMAIL_ADDRESS][DOMAIN_NAME]" at bounding box center [206, 327] width 300 height 62
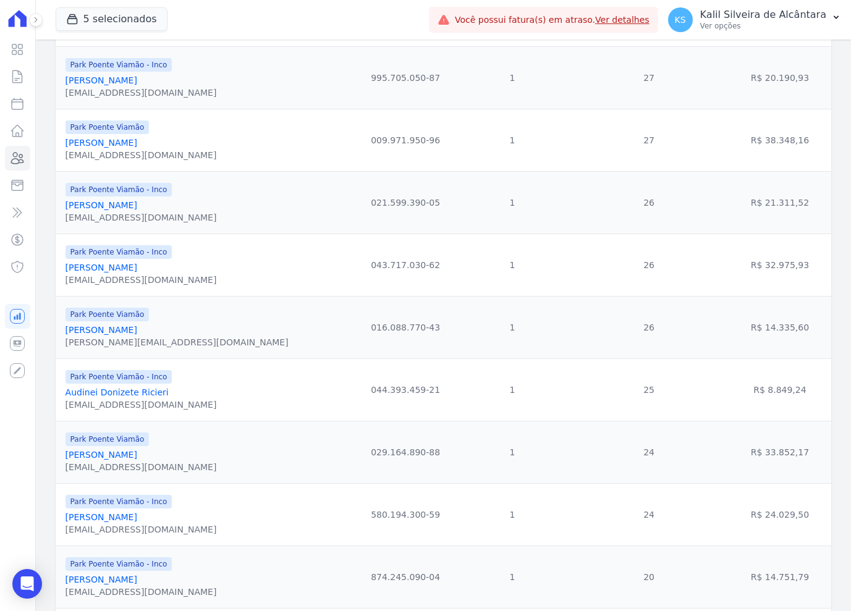
scroll to position [247, 0]
drag, startPoint x: 794, startPoint y: 521, endPoint x: 750, endPoint y: 522, distance: 43.9
click at [750, 522] on td "R$ 24.029,50" at bounding box center [779, 512] width 103 height 62
click at [167, 444] on div "Park Poente Viamão" at bounding box center [140, 436] width 151 height 15
click at [163, 459] on div "[PERSON_NAME]" at bounding box center [140, 453] width 151 height 12
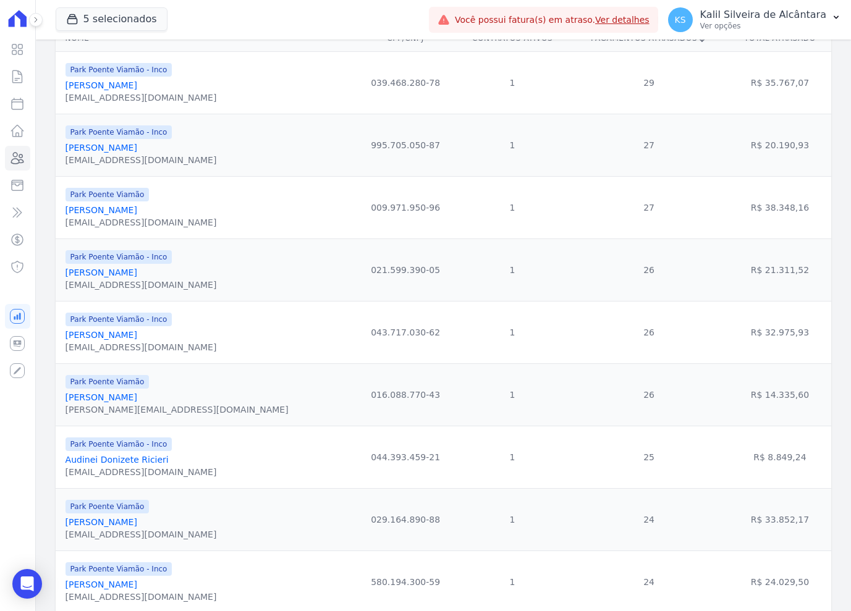
scroll to position [185, 0]
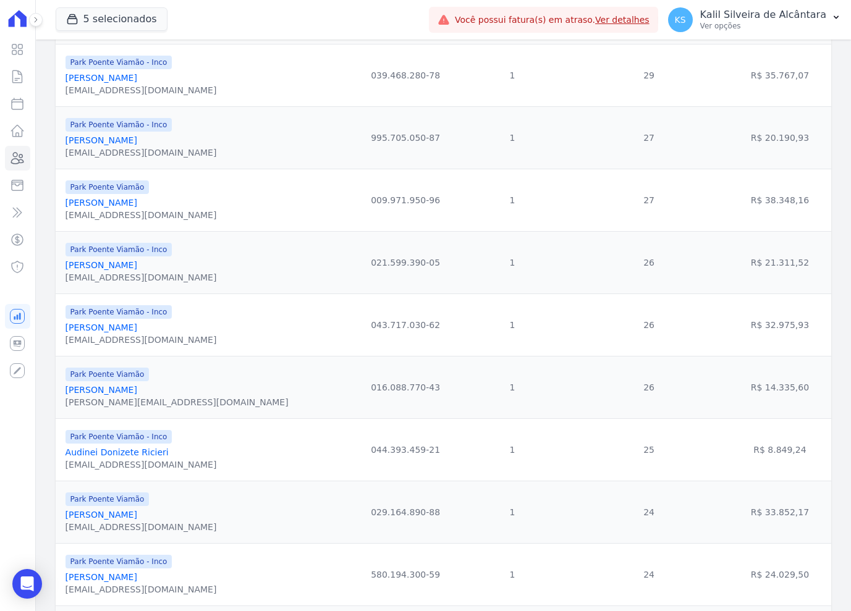
drag, startPoint x: 157, startPoint y: 522, endPoint x: 66, endPoint y: 523, distance: 90.8
click at [66, 521] on div "[PERSON_NAME]" at bounding box center [140, 514] width 151 height 12
drag, startPoint x: 792, startPoint y: 520, endPoint x: 752, endPoint y: 516, distance: 40.3
click at [752, 516] on td "R$ 33.852,17" at bounding box center [779, 512] width 103 height 62
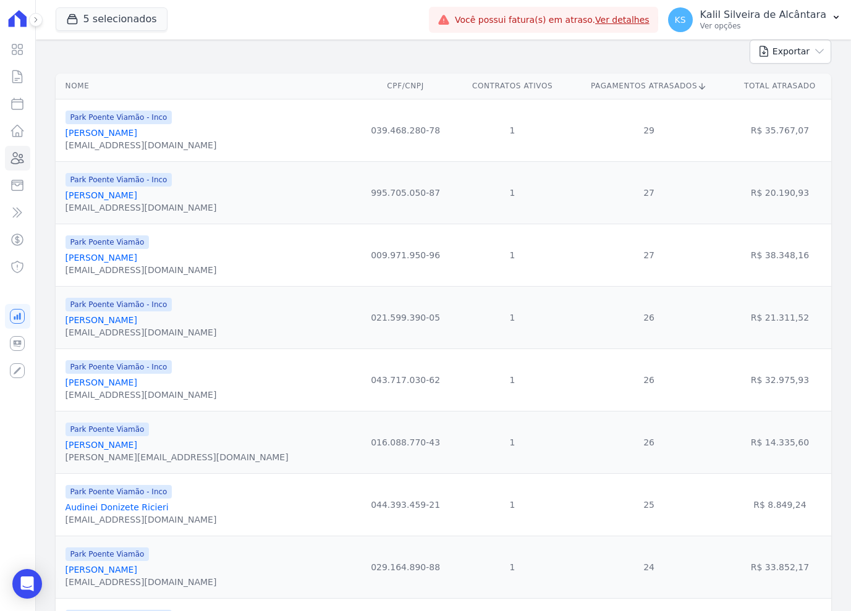
scroll to position [124, 0]
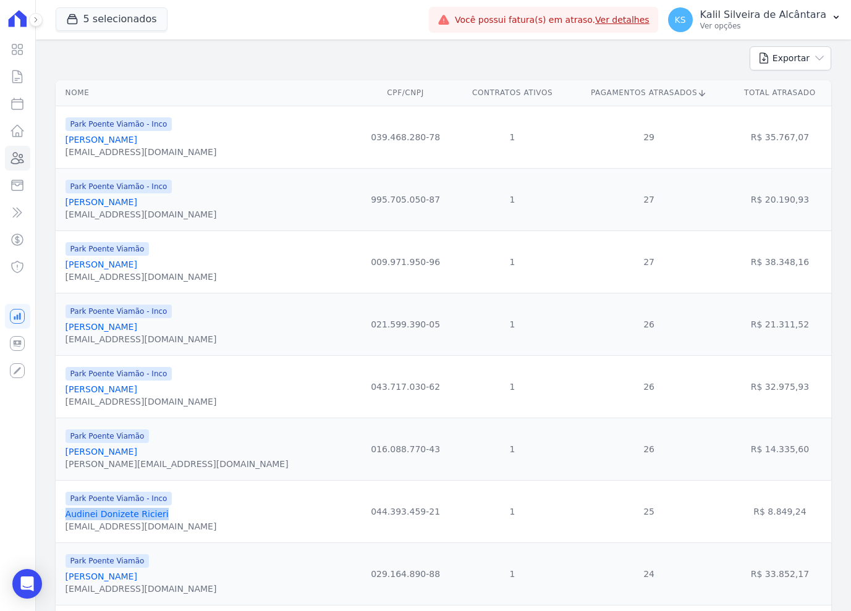
drag, startPoint x: 163, startPoint y: 518, endPoint x: 66, endPoint y: 518, distance: 97.0
click at [66, 518] on div "Audinei Donizete Ricieri" at bounding box center [140, 514] width 151 height 12
drag, startPoint x: 810, startPoint y: 516, endPoint x: 755, endPoint y: 520, distance: 55.7
click at [755, 520] on td "R$ 8.849,24" at bounding box center [779, 511] width 103 height 62
drag, startPoint x: 290, startPoint y: 413, endPoint x: 283, endPoint y: 420, distance: 10.1
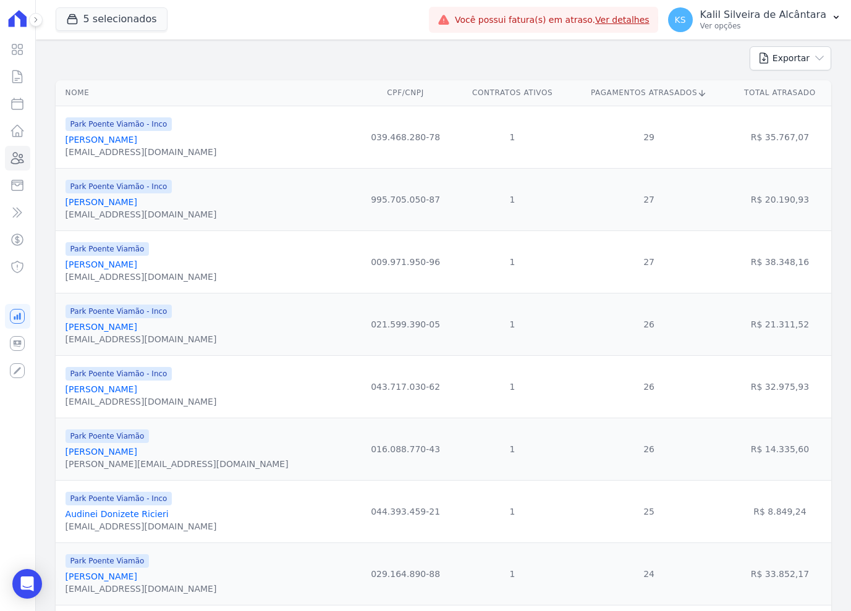
click at [355, 411] on td "043.717.030-62" at bounding box center [404, 386] width 99 height 62
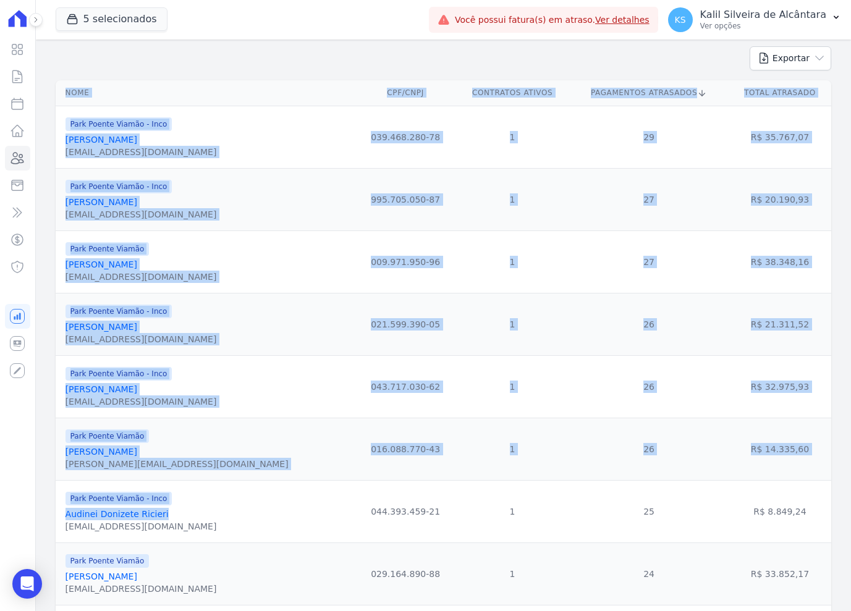
drag, startPoint x: 183, startPoint y: 519, endPoint x: 43, endPoint y: 524, distance: 139.7
click at [210, 508] on div "Park Poente Viamão - Inco Audinei Donizete Ricieri [EMAIL_ADDRESS][DOMAIN_NAME]" at bounding box center [207, 511] width 285 height 42
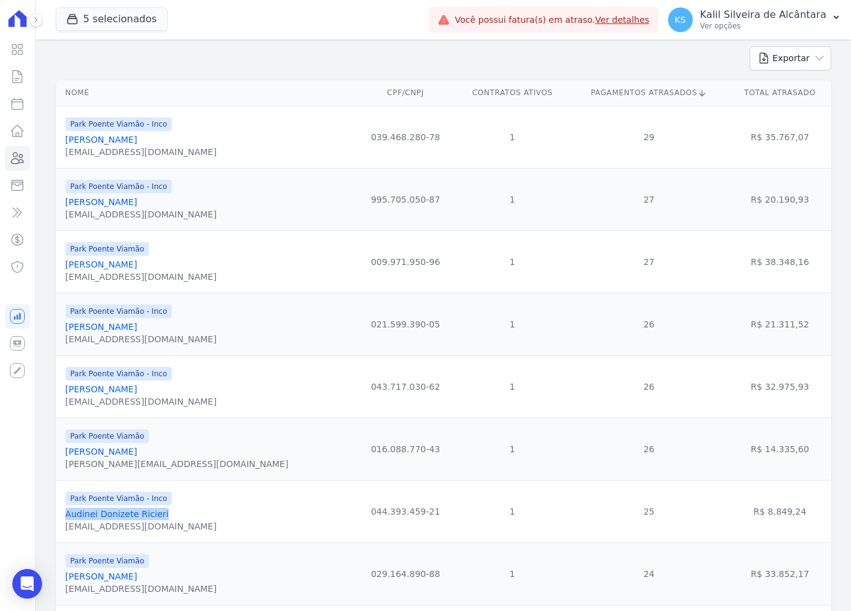
drag, startPoint x: 174, startPoint y: 513, endPoint x: 174, endPoint y: 520, distance: 7.4
click at [174, 520] on div "Park Poente Viamão - Inco Audinei Donizete Ricieri [EMAIL_ADDRESS][DOMAIN_NAME]" at bounding box center [207, 511] width 285 height 42
click at [455, 428] on td "1" at bounding box center [512, 449] width 114 height 62
drag, startPoint x: 192, startPoint y: 459, endPoint x: 64, endPoint y: 460, distance: 127.9
click at [64, 461] on td "Park Poente Viamão [PERSON_NAME] [PERSON_NAME][EMAIL_ADDRESS][DOMAIN_NAME]" at bounding box center [206, 449] width 300 height 62
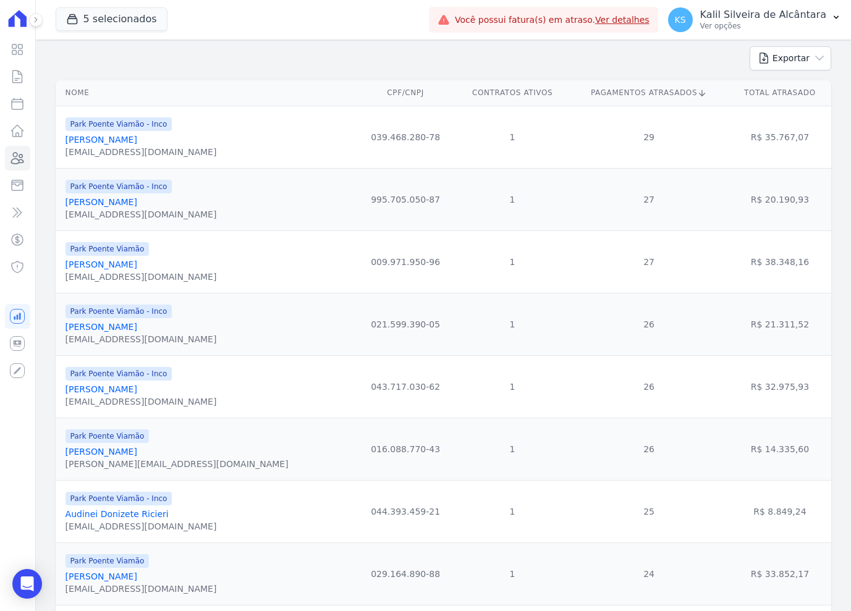
click at [787, 462] on td "R$ 14.335,60" at bounding box center [779, 449] width 103 height 62
click at [789, 456] on td "R$ 14.335,60" at bounding box center [779, 449] width 103 height 62
drag, startPoint x: 783, startPoint y: 453, endPoint x: 750, endPoint y: 453, distance: 32.7
click at [750, 453] on td "R$ 14.335,60" at bounding box center [779, 449] width 103 height 62
drag, startPoint x: 198, startPoint y: 397, endPoint x: 62, endPoint y: 389, distance: 136.1
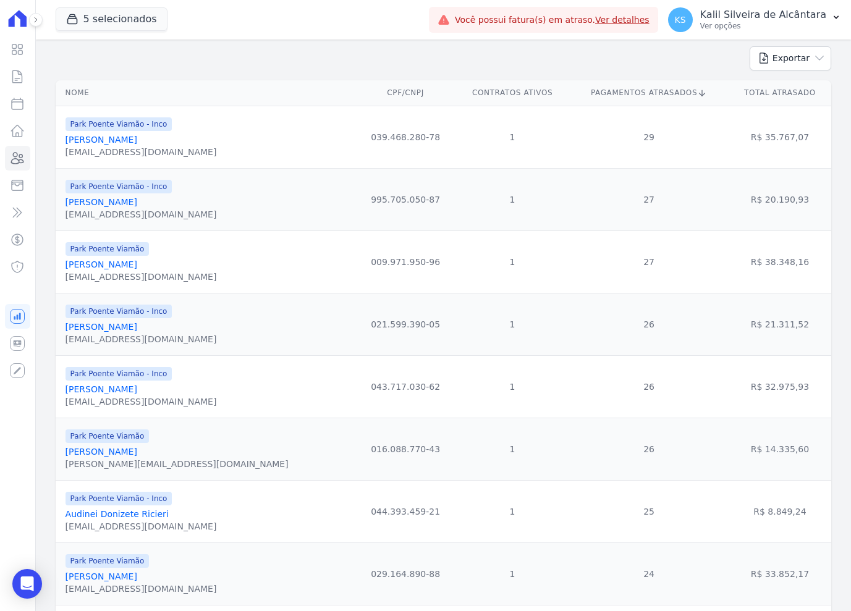
click at [62, 389] on td "Park Poente Viamão - Inco [PERSON_NAME] [EMAIL_ADDRESS][DOMAIN_NAME]" at bounding box center [206, 386] width 300 height 62
drag, startPoint x: 796, startPoint y: 397, endPoint x: 750, endPoint y: 393, distance: 45.9
click at [750, 393] on td "R$ 32.975,93" at bounding box center [779, 386] width 103 height 62
drag, startPoint x: 161, startPoint y: 337, endPoint x: 123, endPoint y: 338, distance: 38.3
click at [110, 338] on div "[EMAIL_ADDRESS][DOMAIN_NAME]" at bounding box center [140, 339] width 151 height 12
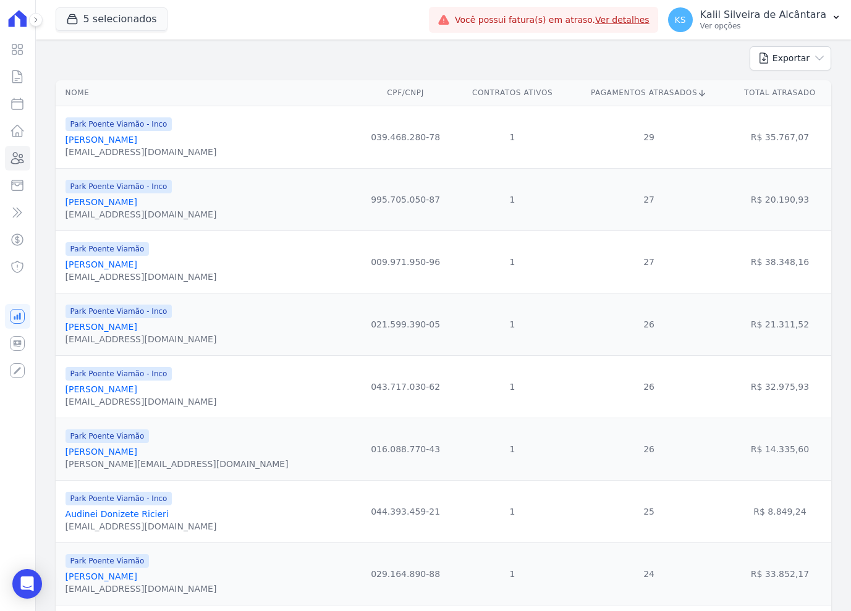
click at [194, 331] on div "[PERSON_NAME]" at bounding box center [140, 327] width 151 height 12
drag, startPoint x: 166, startPoint y: 327, endPoint x: 65, endPoint y: 331, distance: 101.4
click at [65, 331] on div "[PERSON_NAME]" at bounding box center [140, 327] width 151 height 12
drag, startPoint x: 760, startPoint y: 329, endPoint x: 749, endPoint y: 329, distance: 11.1
click at [749, 329] on td "R$ 21.311,52" at bounding box center [779, 324] width 103 height 62
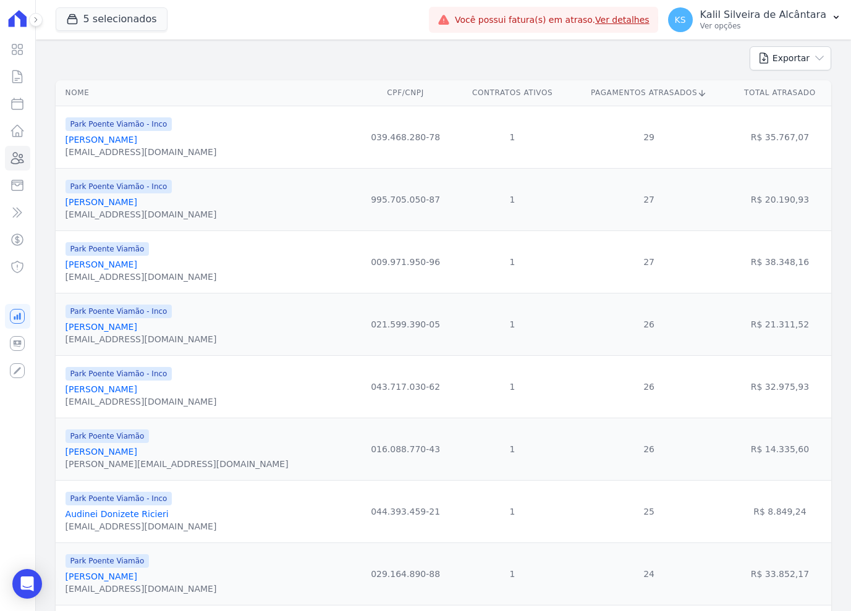
drag, startPoint x: 164, startPoint y: 269, endPoint x: 60, endPoint y: 271, distance: 104.4
click at [60, 271] on td "Park Poente Viamão [PERSON_NAME] [EMAIL_ADDRESS][DOMAIN_NAME]" at bounding box center [206, 261] width 300 height 62
drag, startPoint x: 799, startPoint y: 262, endPoint x: 752, endPoint y: 266, distance: 47.1
click at [752, 266] on td "R$ 38.348,16" at bounding box center [779, 261] width 103 height 62
drag, startPoint x: 149, startPoint y: 268, endPoint x: 67, endPoint y: 272, distance: 82.3
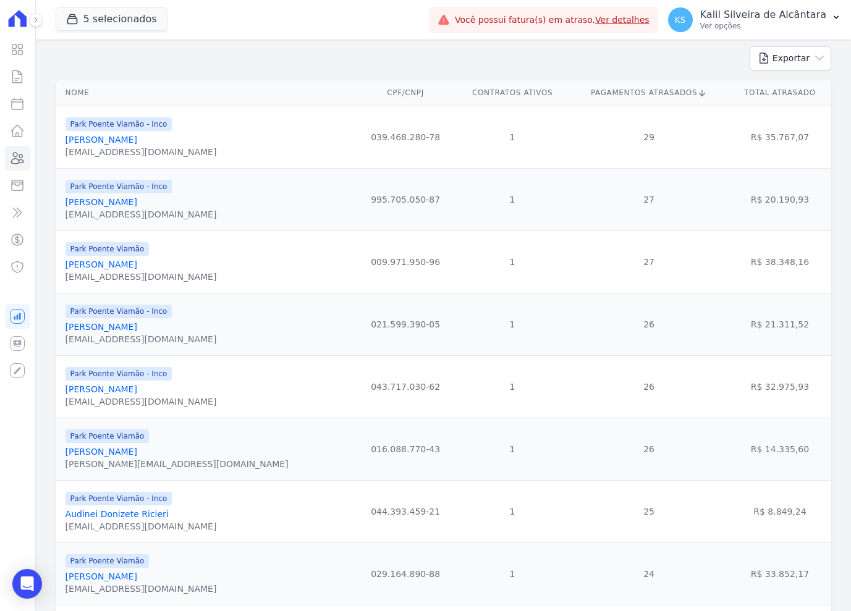
click at [67, 272] on div "Park Poente Viamão [PERSON_NAME] [EMAIL_ADDRESS][DOMAIN_NAME]" at bounding box center [207, 262] width 285 height 42
drag, startPoint x: 138, startPoint y: 267, endPoint x: 207, endPoint y: 267, distance: 68.6
click at [180, 269] on div "Park Poente Viamão [PERSON_NAME] [EMAIL_ADDRESS][DOMAIN_NAME]" at bounding box center [207, 262] width 285 height 42
drag, startPoint x: 175, startPoint y: 267, endPoint x: 66, endPoint y: 267, distance: 108.7
click at [66, 267] on div "Park Poente Viamão [PERSON_NAME] [EMAIL_ADDRESS][DOMAIN_NAME]" at bounding box center [207, 262] width 285 height 42
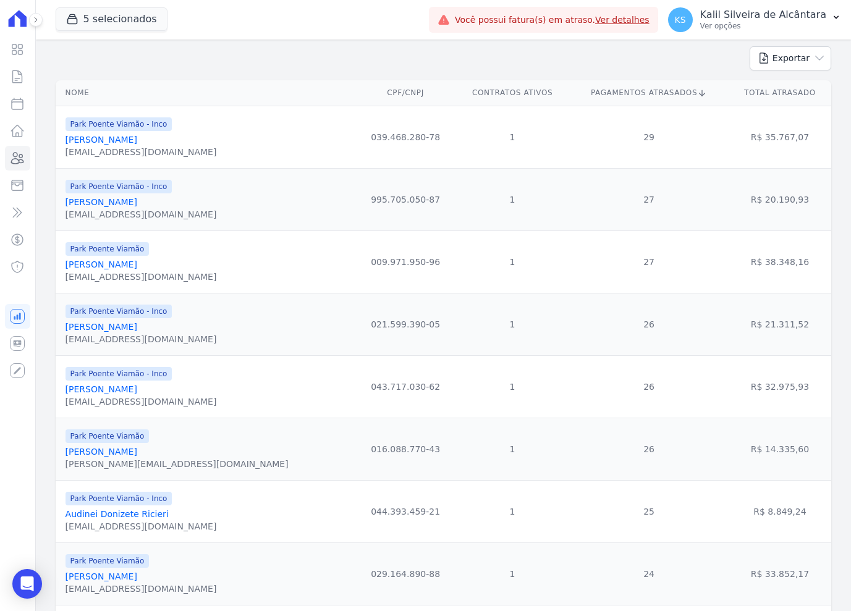
click at [250, 250] on div "Park Poente Viamão [PERSON_NAME] [EMAIL_ADDRESS][DOMAIN_NAME]" at bounding box center [207, 262] width 285 height 42
drag, startPoint x: 187, startPoint y: 206, endPoint x: 61, endPoint y: 208, distance: 126.0
click at [61, 208] on td "Park Poente Viamão - Inco [PERSON_NAME] [EMAIL_ADDRESS][DOMAIN_NAME]" at bounding box center [206, 199] width 300 height 62
click at [800, 196] on td "R$ 20.190,93" at bounding box center [779, 199] width 103 height 62
drag, startPoint x: 768, startPoint y: 206, endPoint x: 750, endPoint y: 202, distance: 19.0
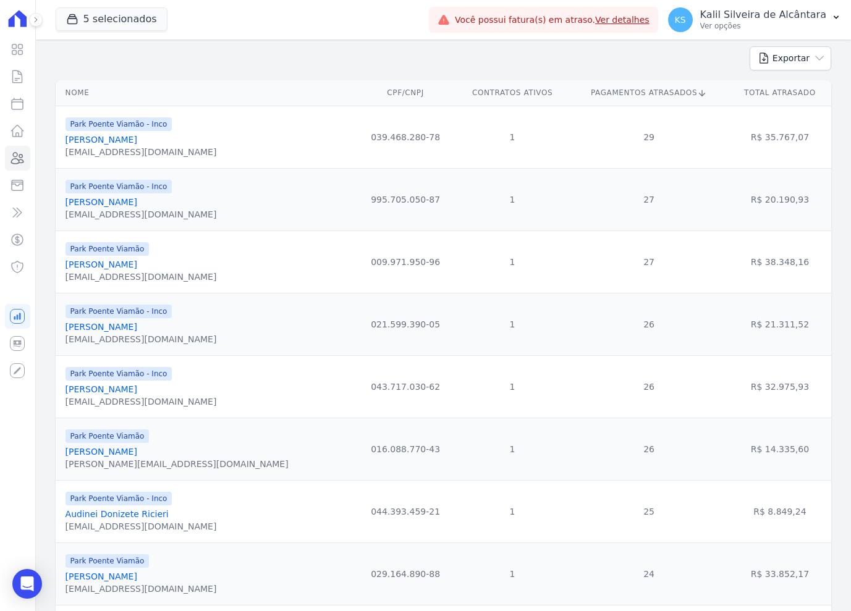
click at [750, 202] on td "R$ 20.190,93" at bounding box center [779, 199] width 103 height 62
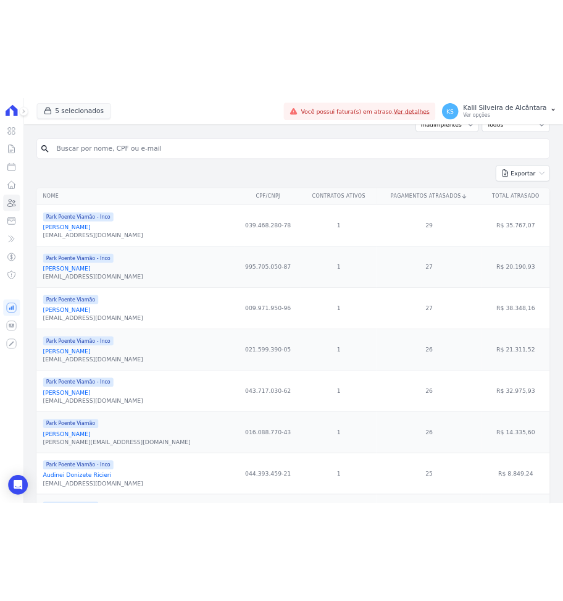
scroll to position [62, 0]
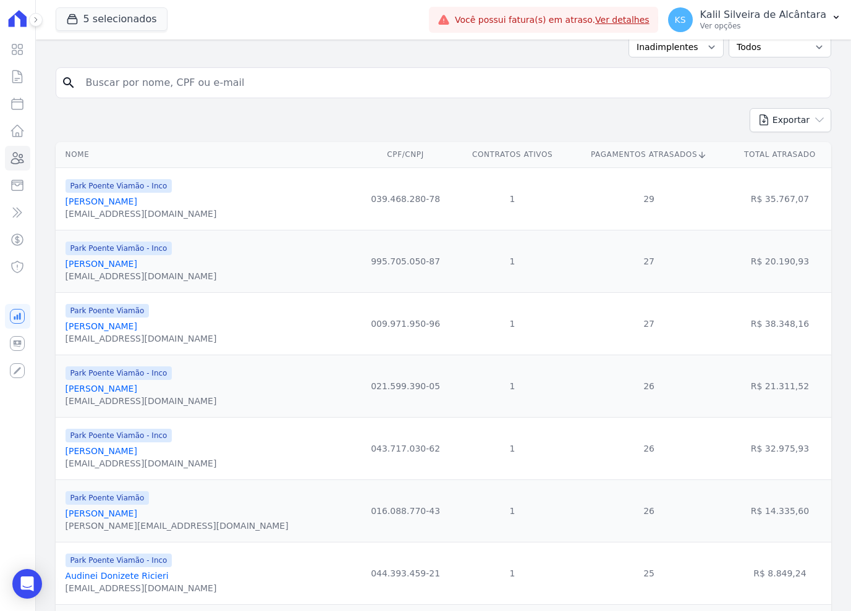
drag, startPoint x: 177, startPoint y: 198, endPoint x: 65, endPoint y: 205, distance: 112.7
click at [65, 205] on div "Park Poente Viamão - Inco [PERSON_NAME] [EMAIL_ADDRESS][DOMAIN_NAME]" at bounding box center [207, 199] width 285 height 42
drag, startPoint x: 810, startPoint y: 201, endPoint x: 752, endPoint y: 203, distance: 58.7
click at [752, 203] on td "R$ 35.767,07" at bounding box center [779, 198] width 103 height 62
